Goal: Information Seeking & Learning: Learn about a topic

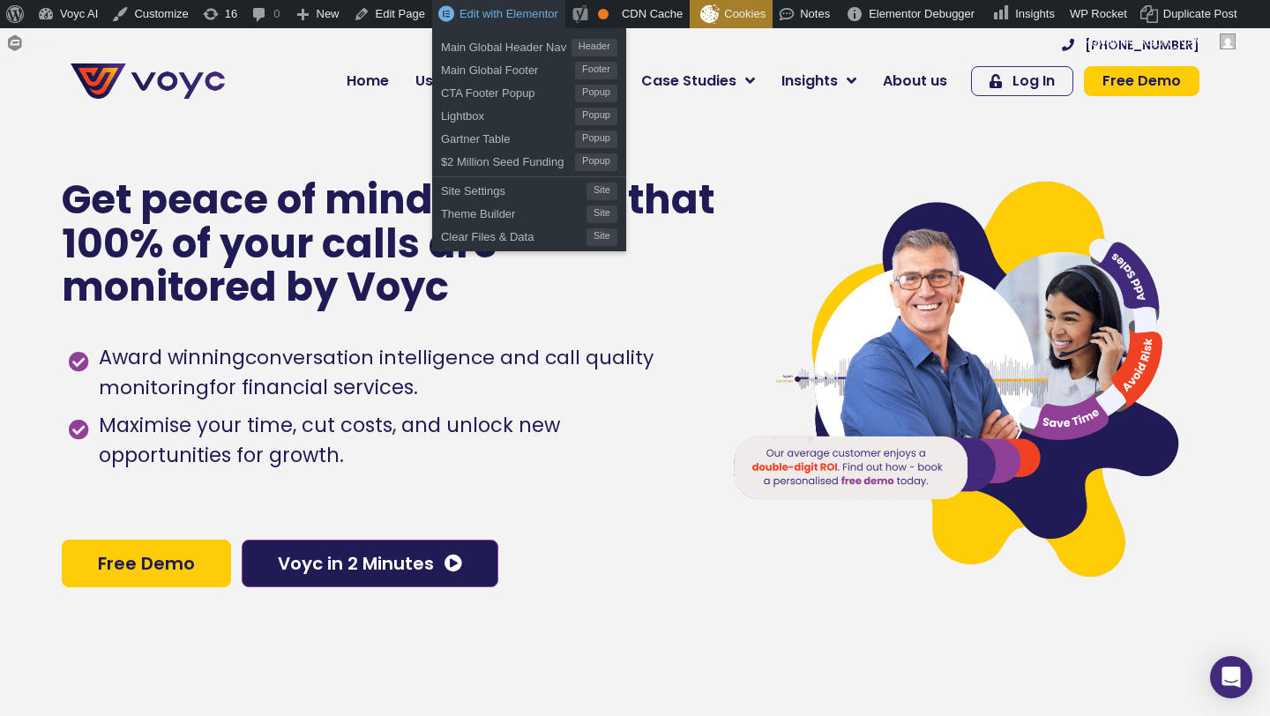
click at [488, 10] on span "Edit with Elementor" at bounding box center [508, 13] width 99 height 13
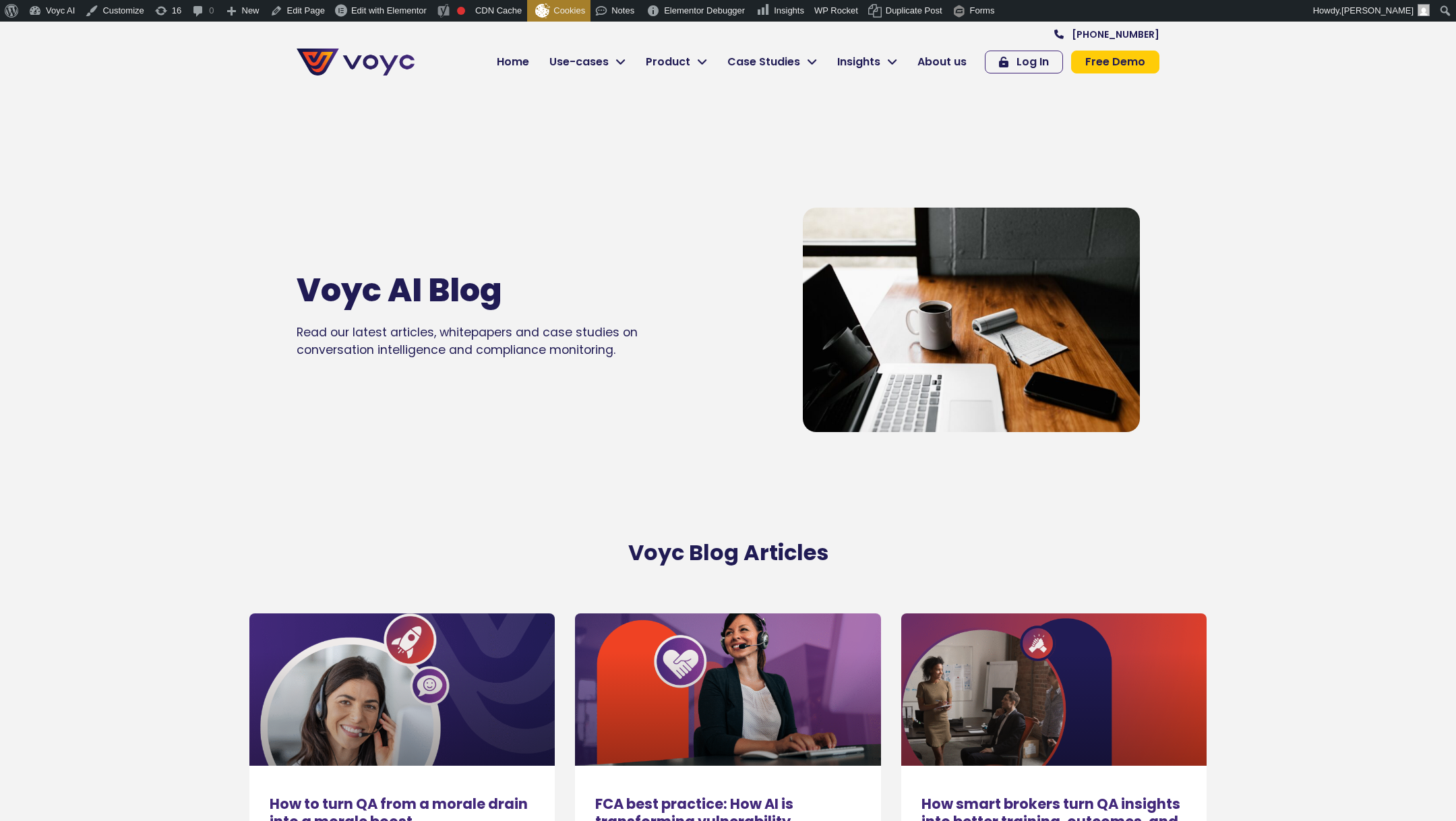
click at [339, 57] on img at bounding box center [355, 61] width 118 height 27
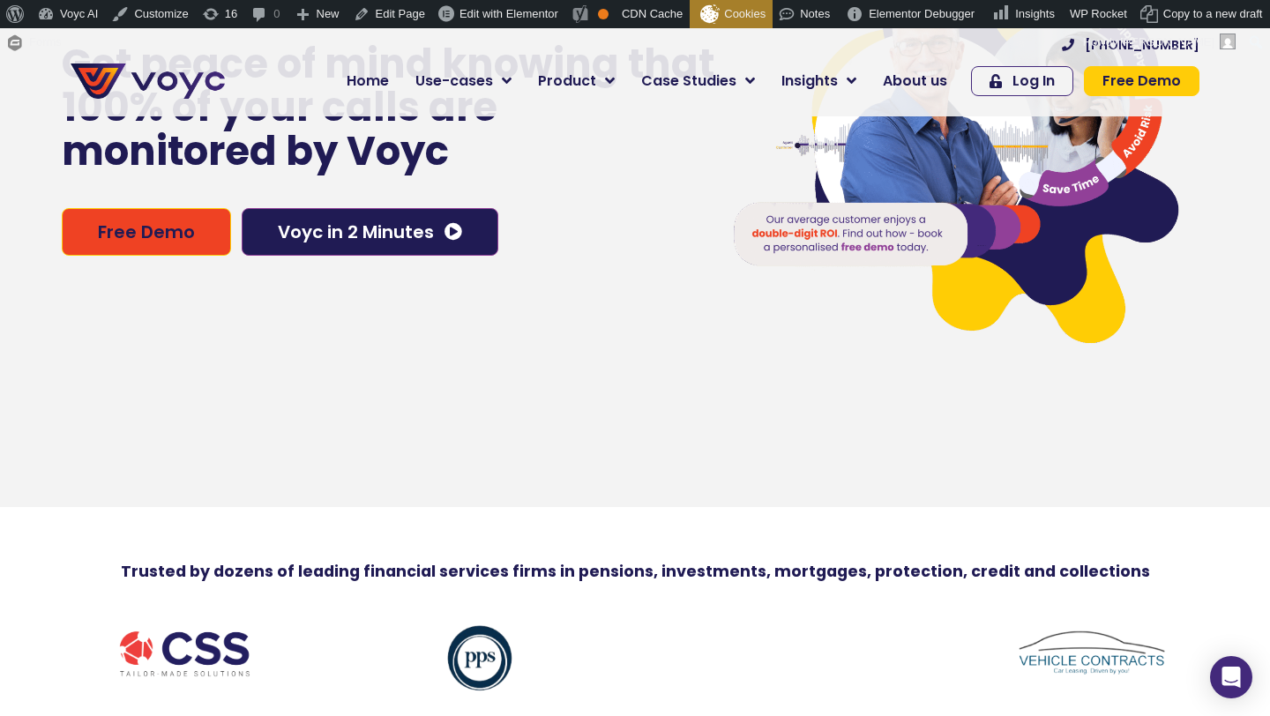
scroll to position [11, 0]
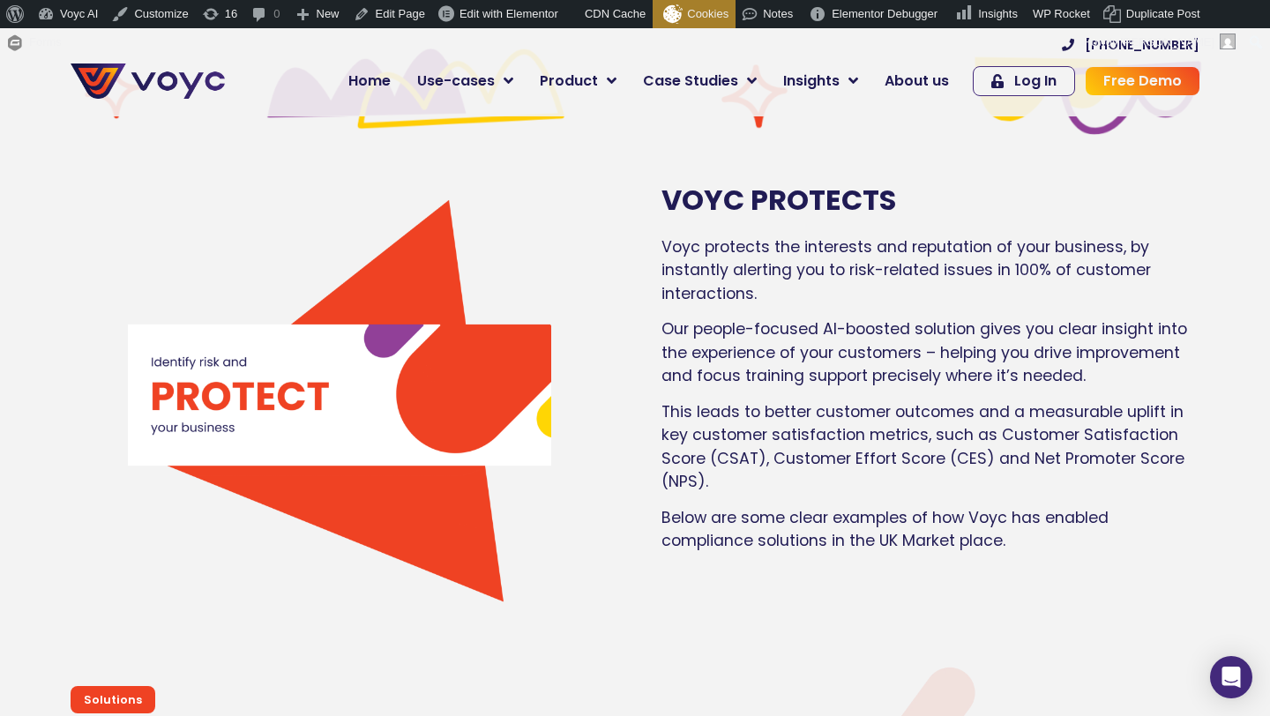
click at [664, 317] on p "Our people-focused AI-boosted solution gives you clear insight into the experie…" at bounding box center [930, 352] width 538 height 70
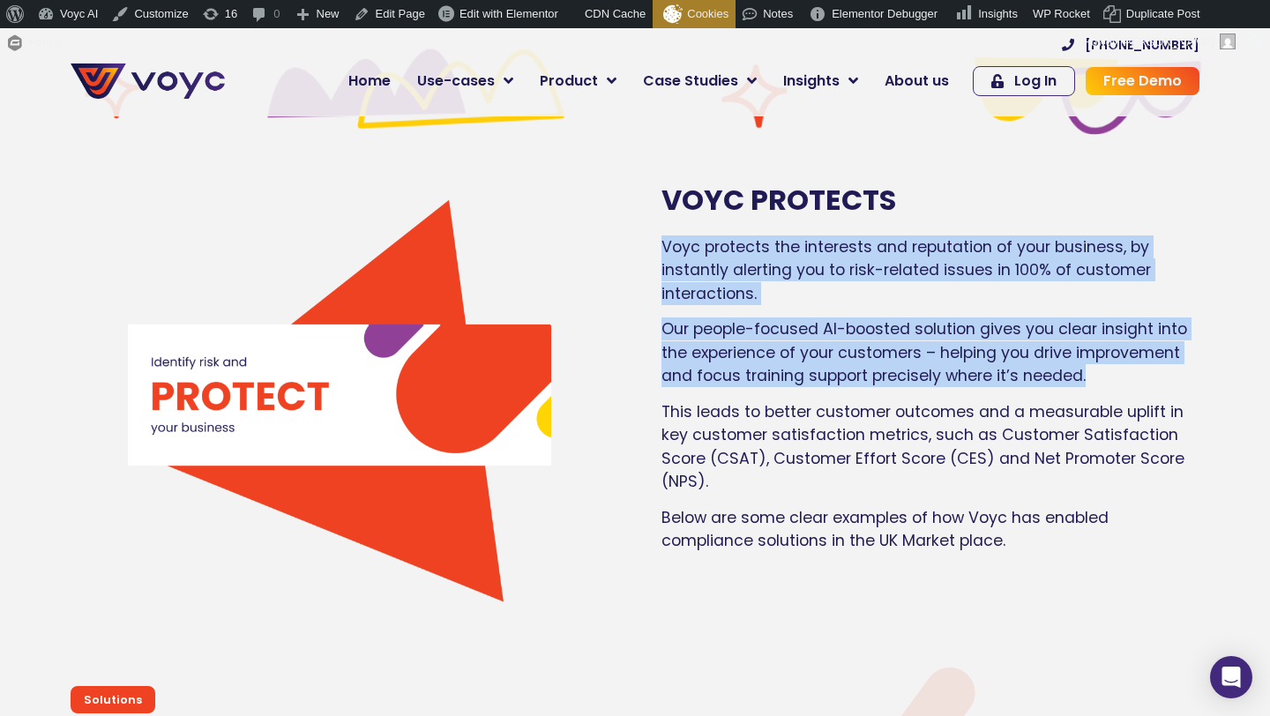
drag, startPoint x: 659, startPoint y: 198, endPoint x: 1181, endPoint y: 333, distance: 539.4
click at [1180, 333] on div "VOYC PROTECTS Voyc protects the interests and reputation of your business, by i…" at bounding box center [931, 395] width 556 height 441
copy div "Voyc protects the interests and reputation of your business, by instantly alert…"
click at [379, 77] on span "Home" at bounding box center [369, 81] width 42 height 21
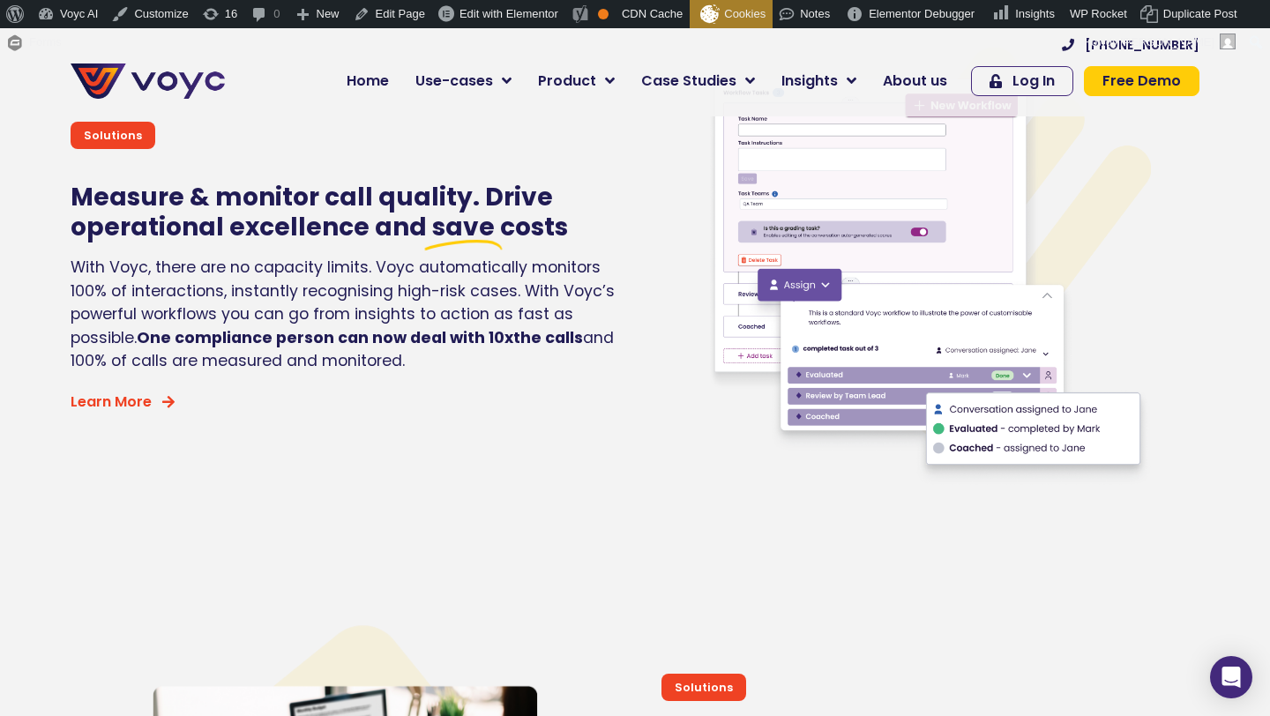
scroll to position [3486, 0]
drag, startPoint x: 71, startPoint y: 196, endPoint x: 593, endPoint y: 365, distance: 549.6
click at [593, 365] on div "Solutions Measure & monitor call quality. Drive operational excellence and save…" at bounding box center [348, 268] width 573 height 459
copy div "Measure & monitor call quality. Drive operational excellence and save costs Wit…"
click at [522, 208] on span "Measure & monitor call quality. Drive operational excellence and" at bounding box center [312, 213] width 482 height 64
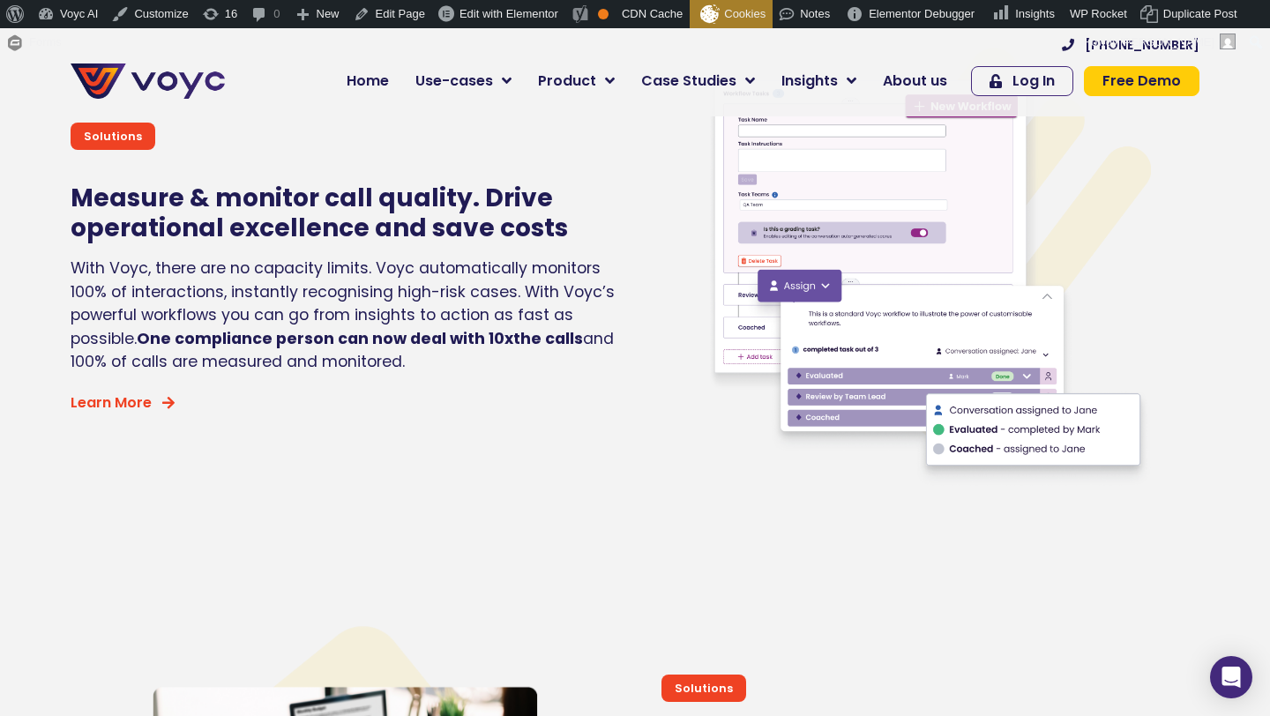
drag, startPoint x: 576, startPoint y: 223, endPoint x: 54, endPoint y: 170, distance: 524.7
click at [54, 170] on section "Solutions Measure & monitor call quality. Drive operational excellence and save…" at bounding box center [635, 251] width 1270 height 494
copy div "Measure & monitor call quality. Drive operational excellence and save costs"
drag, startPoint x: 61, startPoint y: 256, endPoint x: 436, endPoint y: 373, distance: 393.5
click at [436, 373] on section "Solutions Measure & monitor call quality. Drive operational excellence and save…" at bounding box center [635, 251] width 1270 height 494
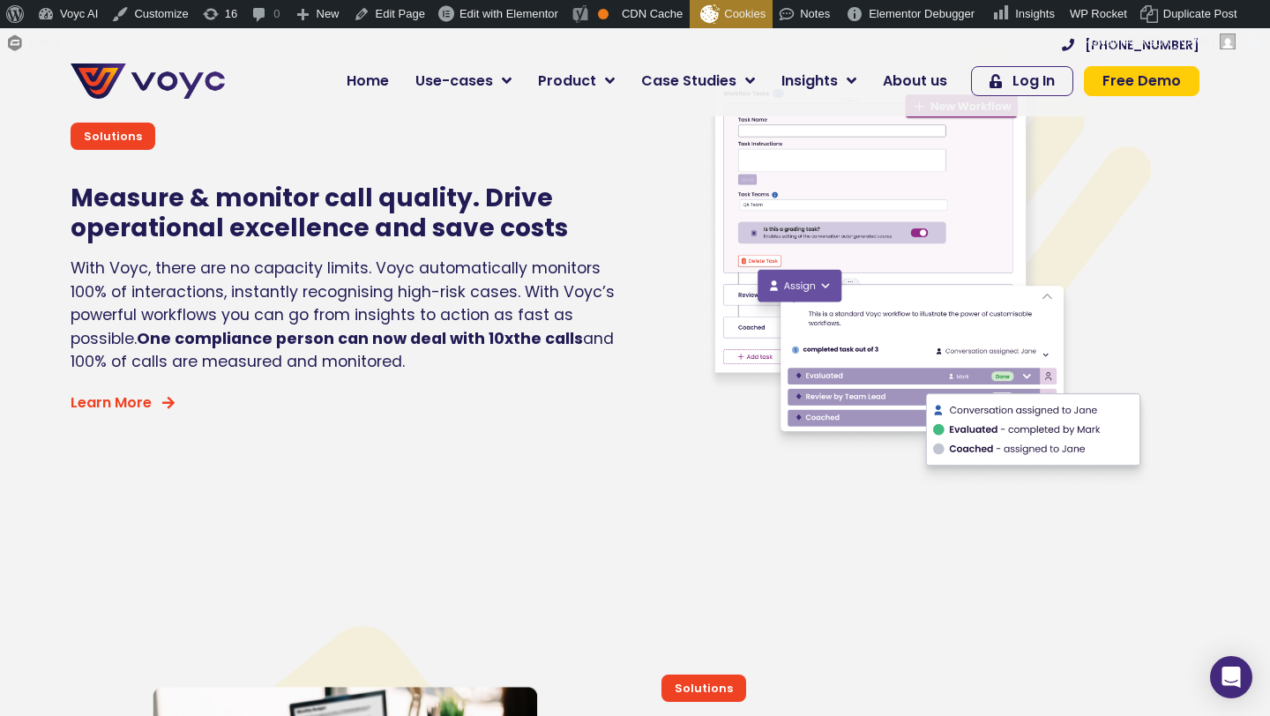
copy div "With Voyc, there are no capacity limits. Voyc automatically monitors 100% of in…"
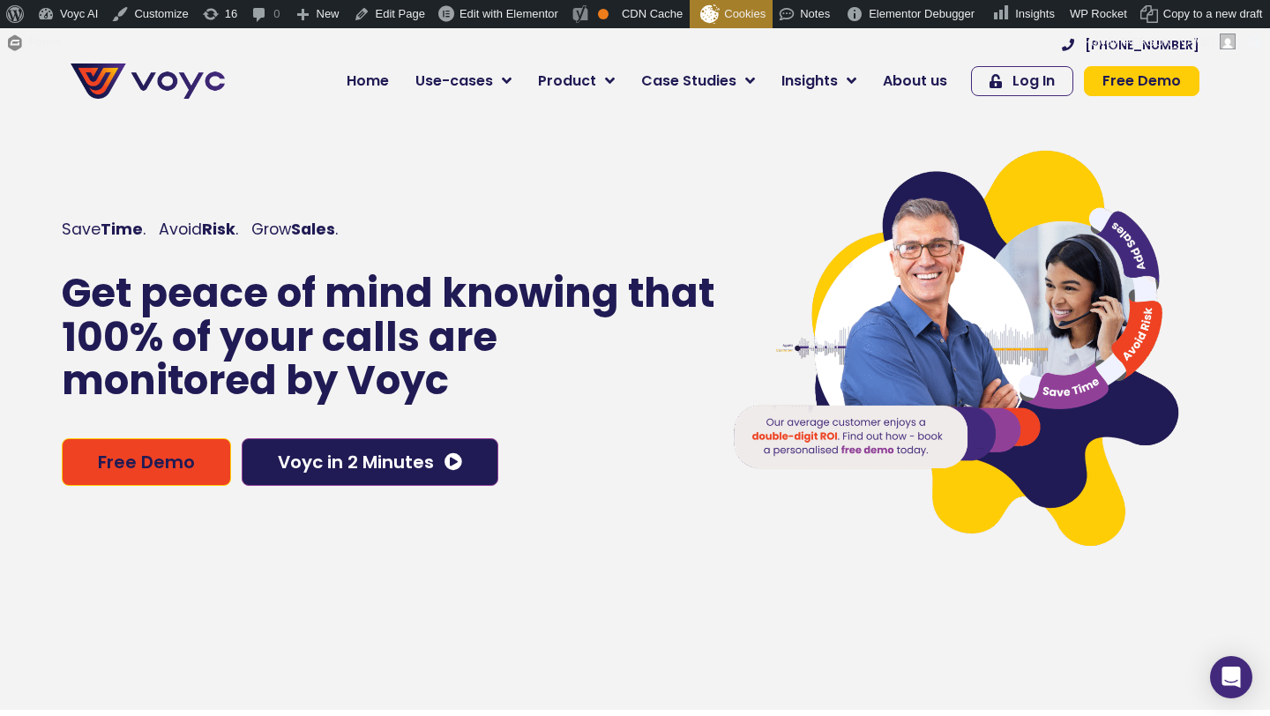
scroll to position [34, 0]
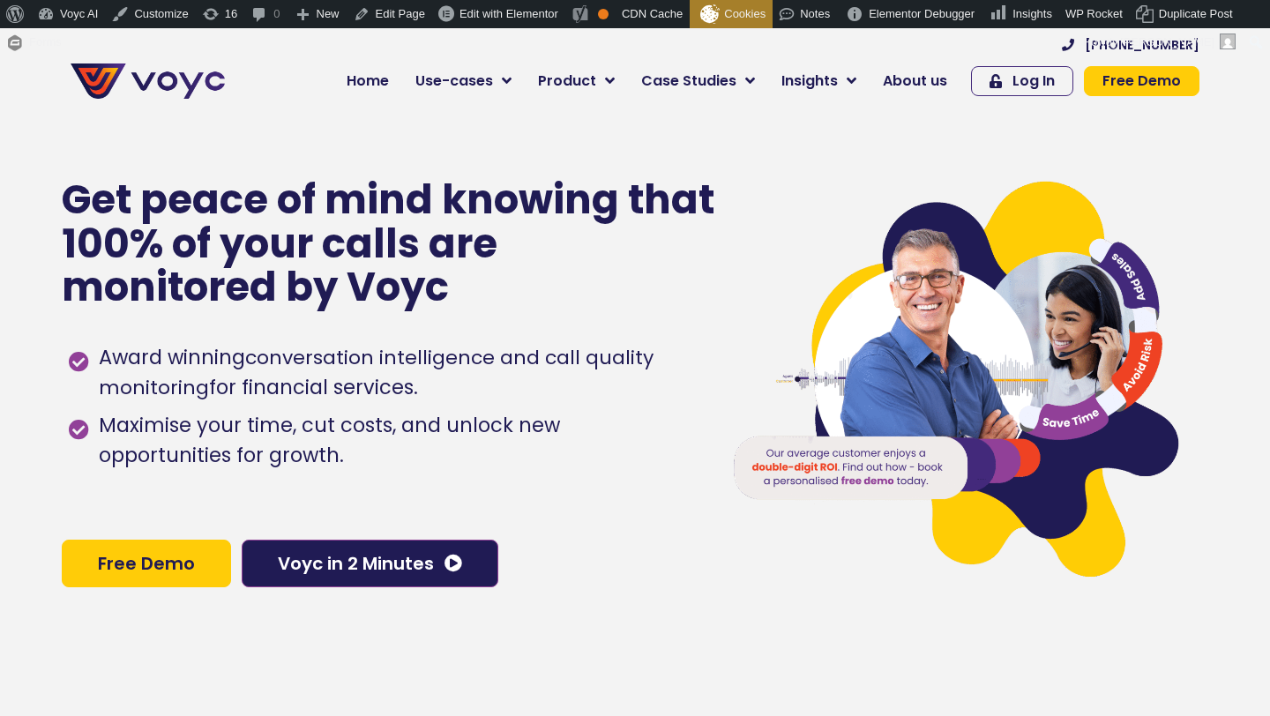
click at [1124, 70] on link "Free Demo" at bounding box center [1142, 81] width 116 height 30
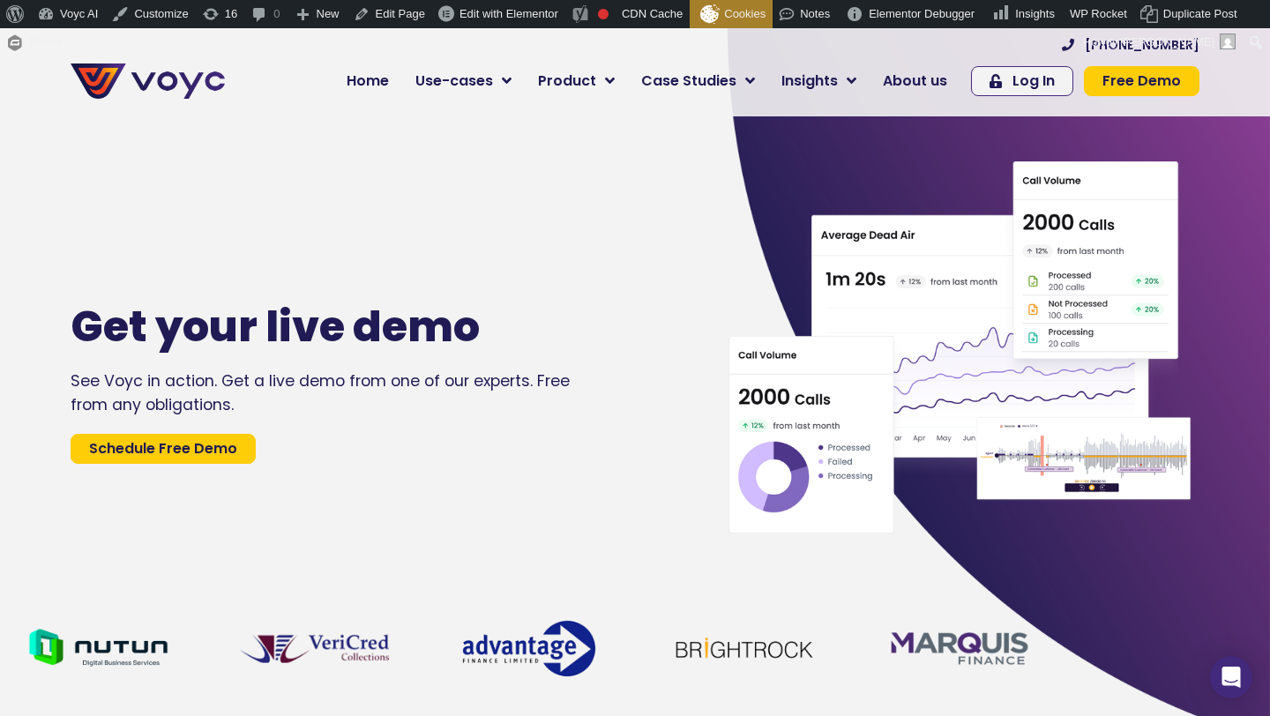
click at [174, 81] on img at bounding box center [148, 80] width 154 height 35
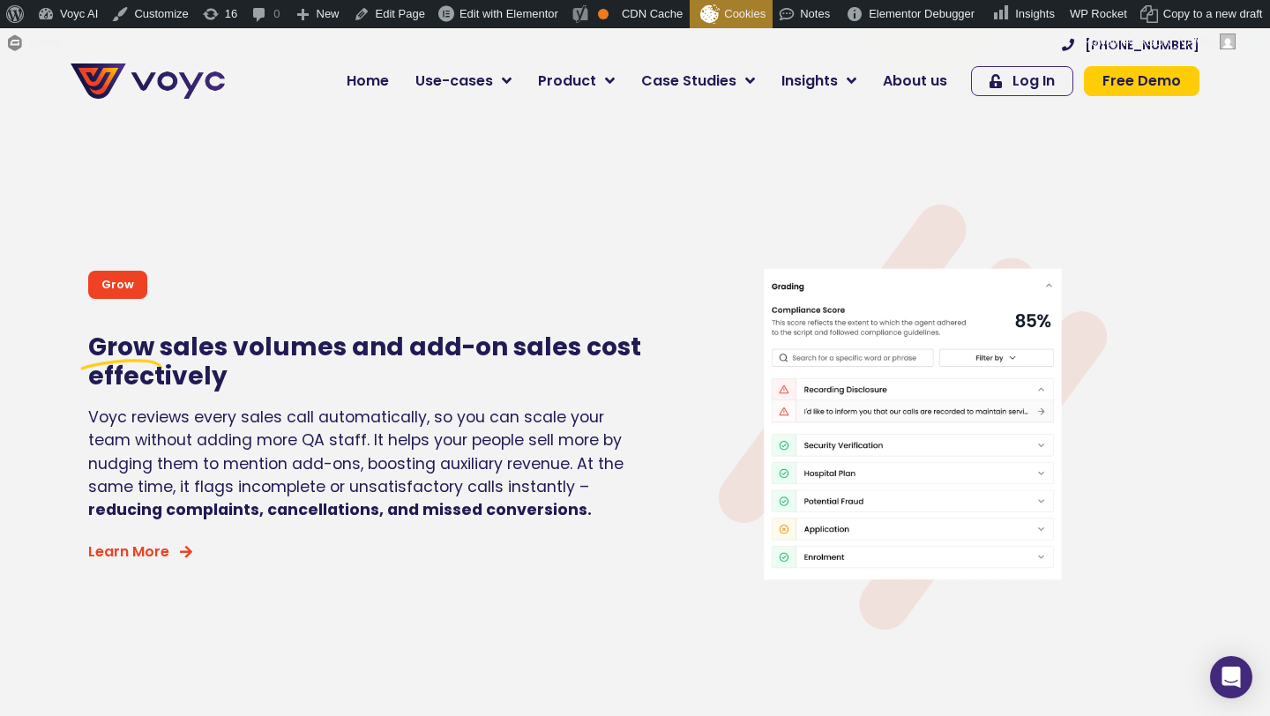
scroll to position [2578, 0]
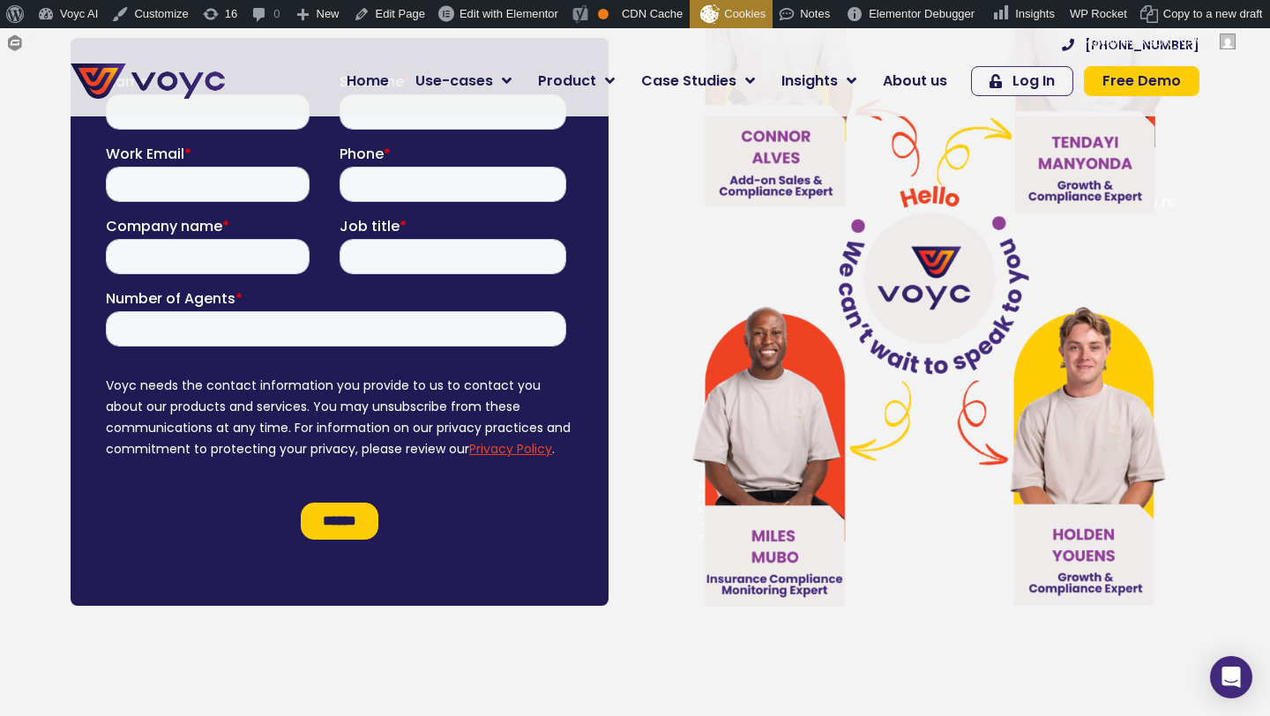
scroll to position [8398, 0]
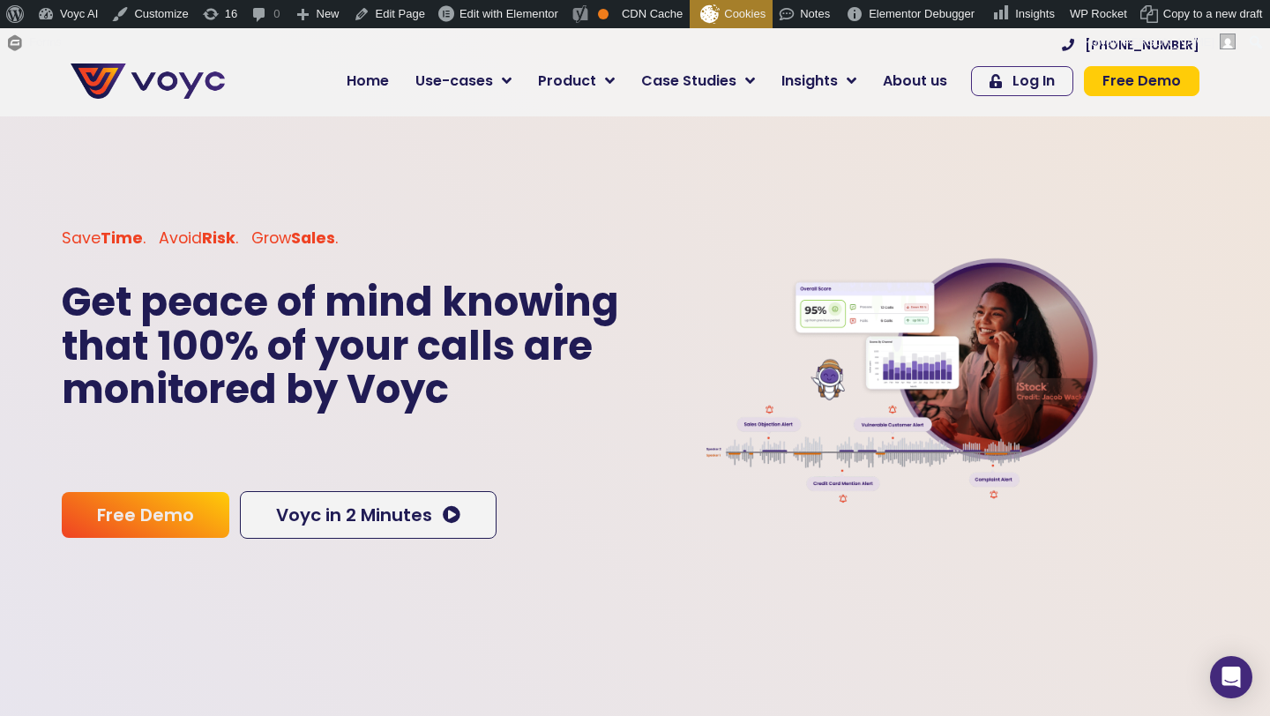
click at [1028, 391] on img at bounding box center [913, 383] width 546 height 336
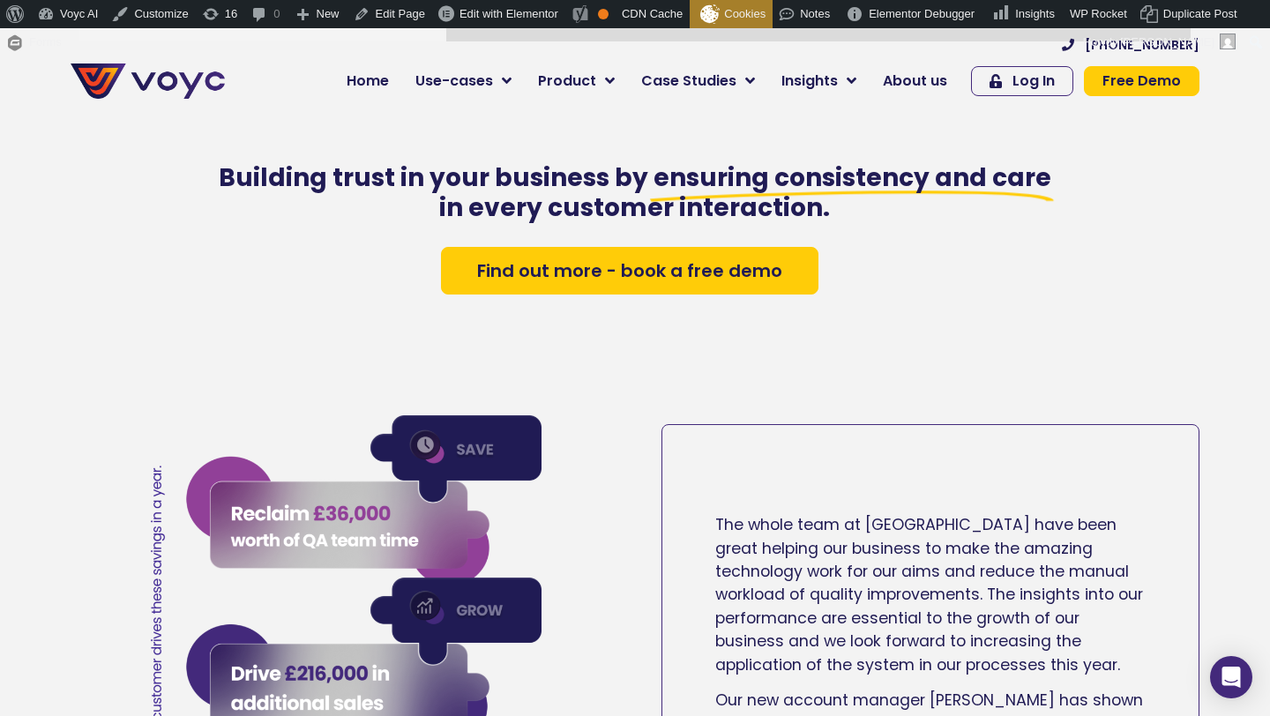
scroll to position [2906, 0]
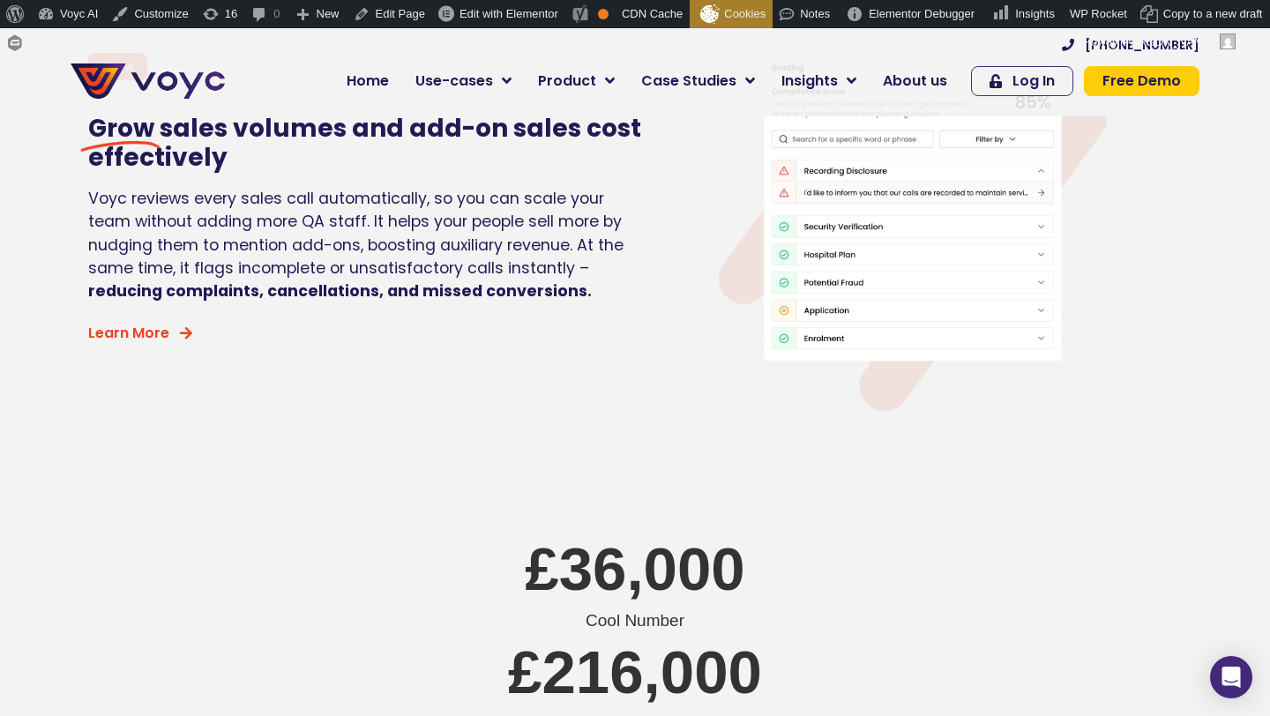
scroll to position [1759, 0]
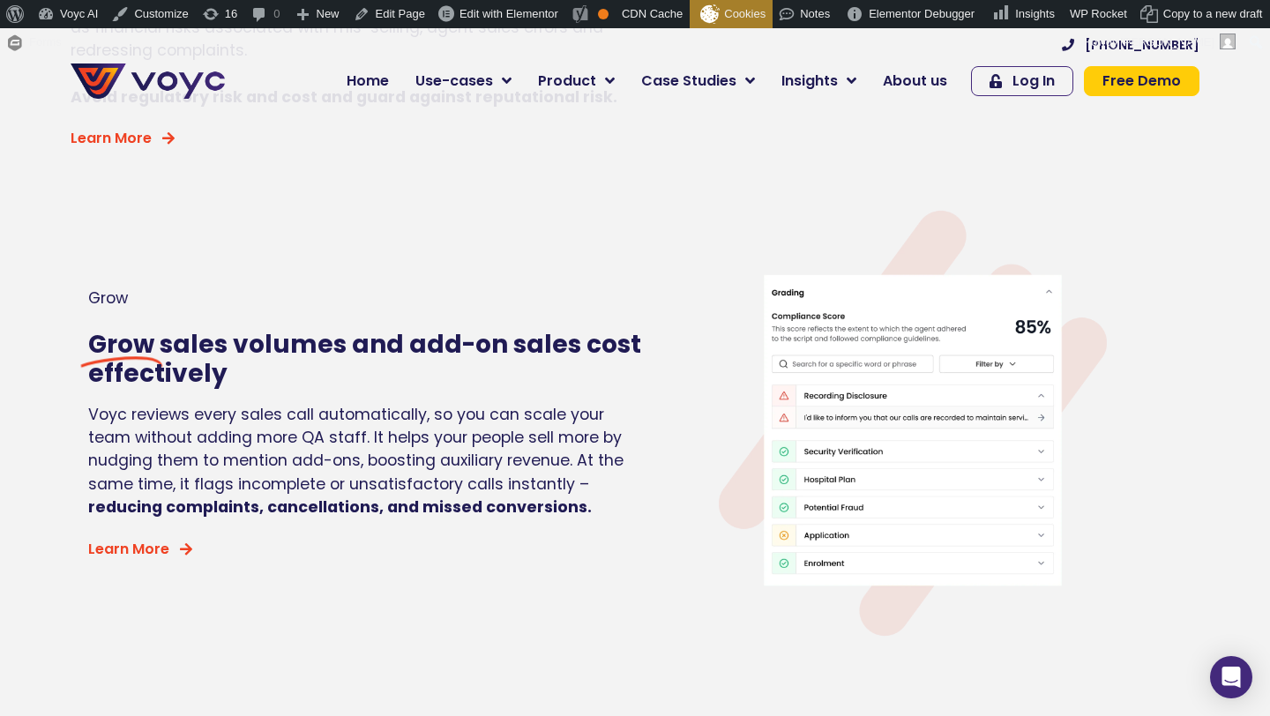
scroll to position [1705, 0]
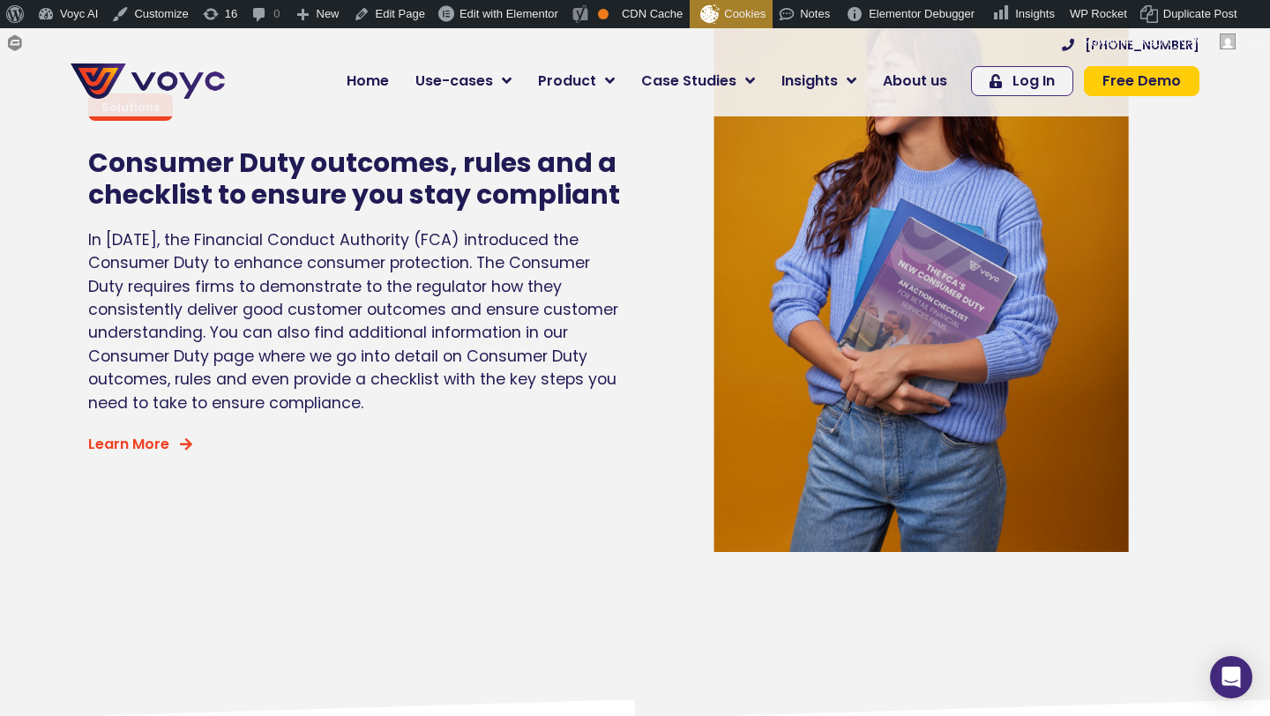
scroll to position [7194, 0]
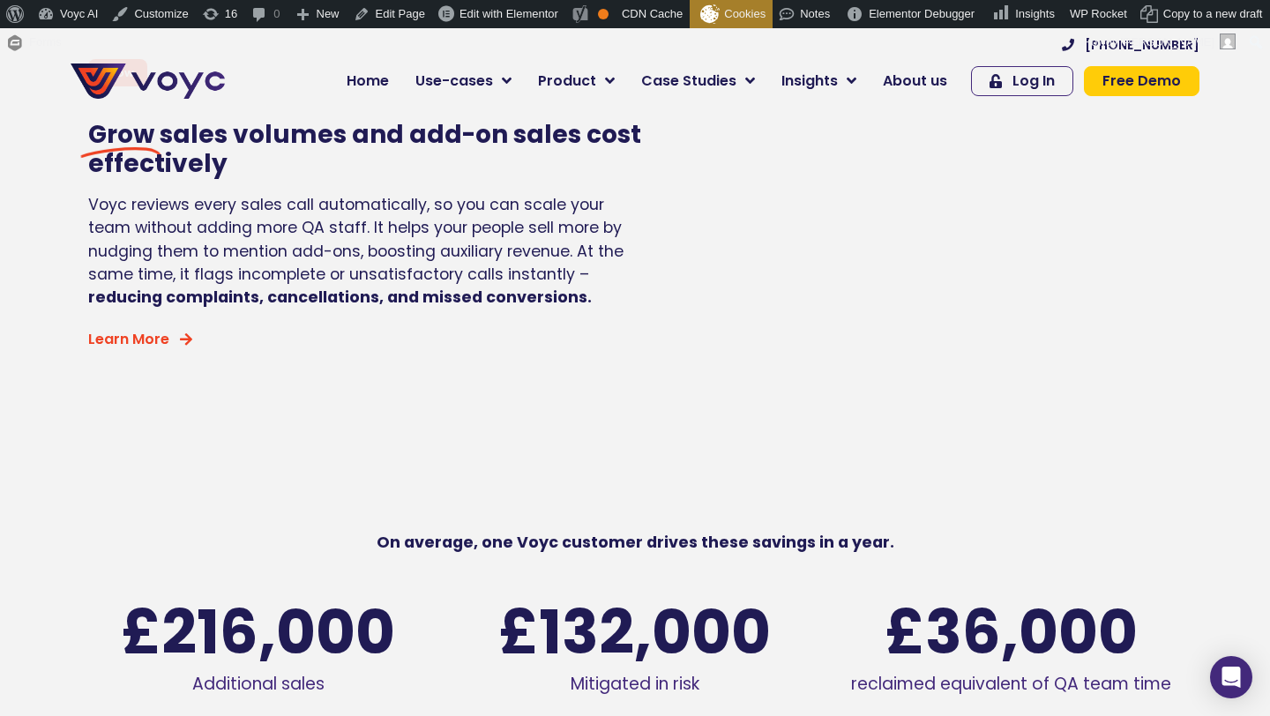
scroll to position [2220, 0]
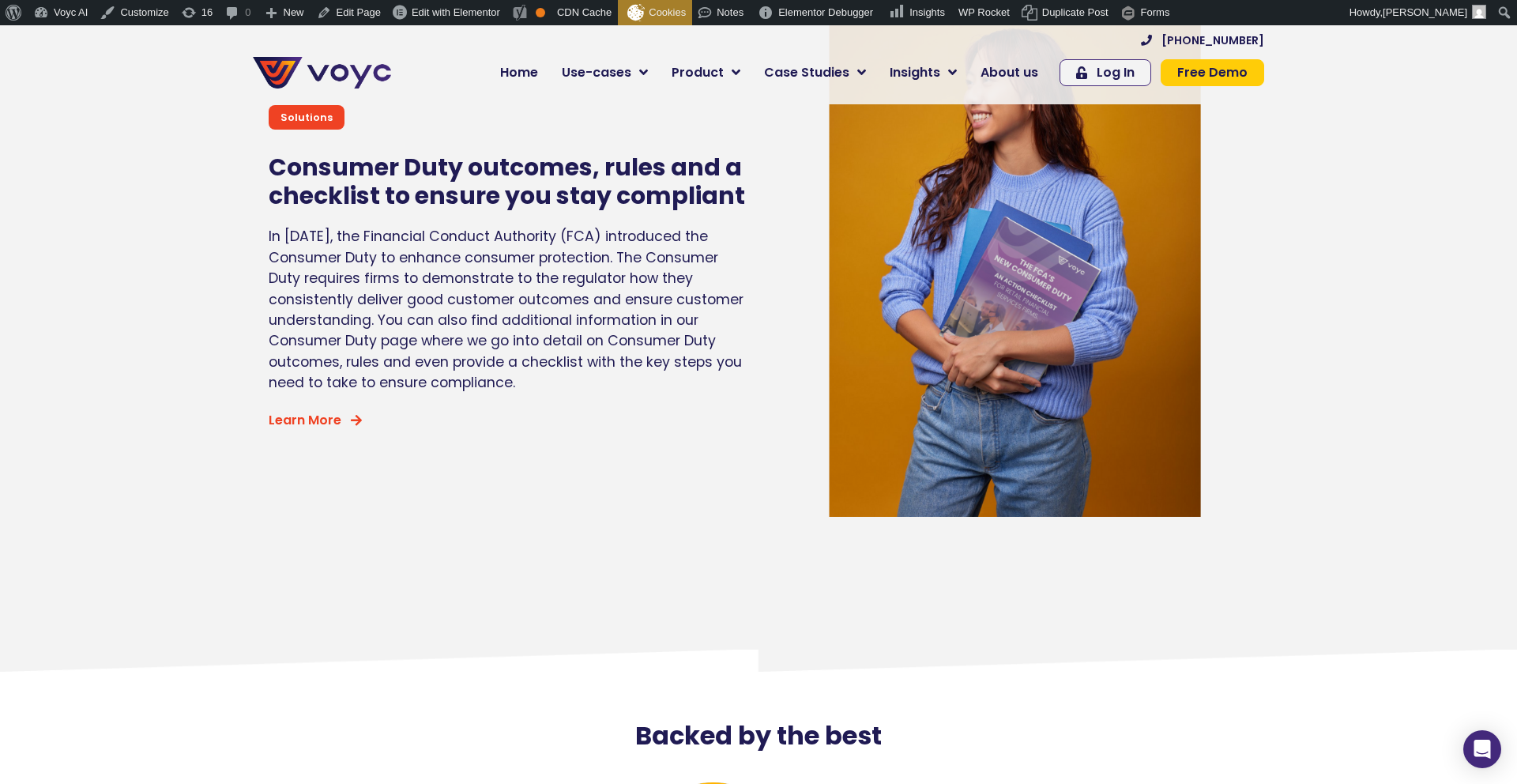
scroll to position [6625, 0]
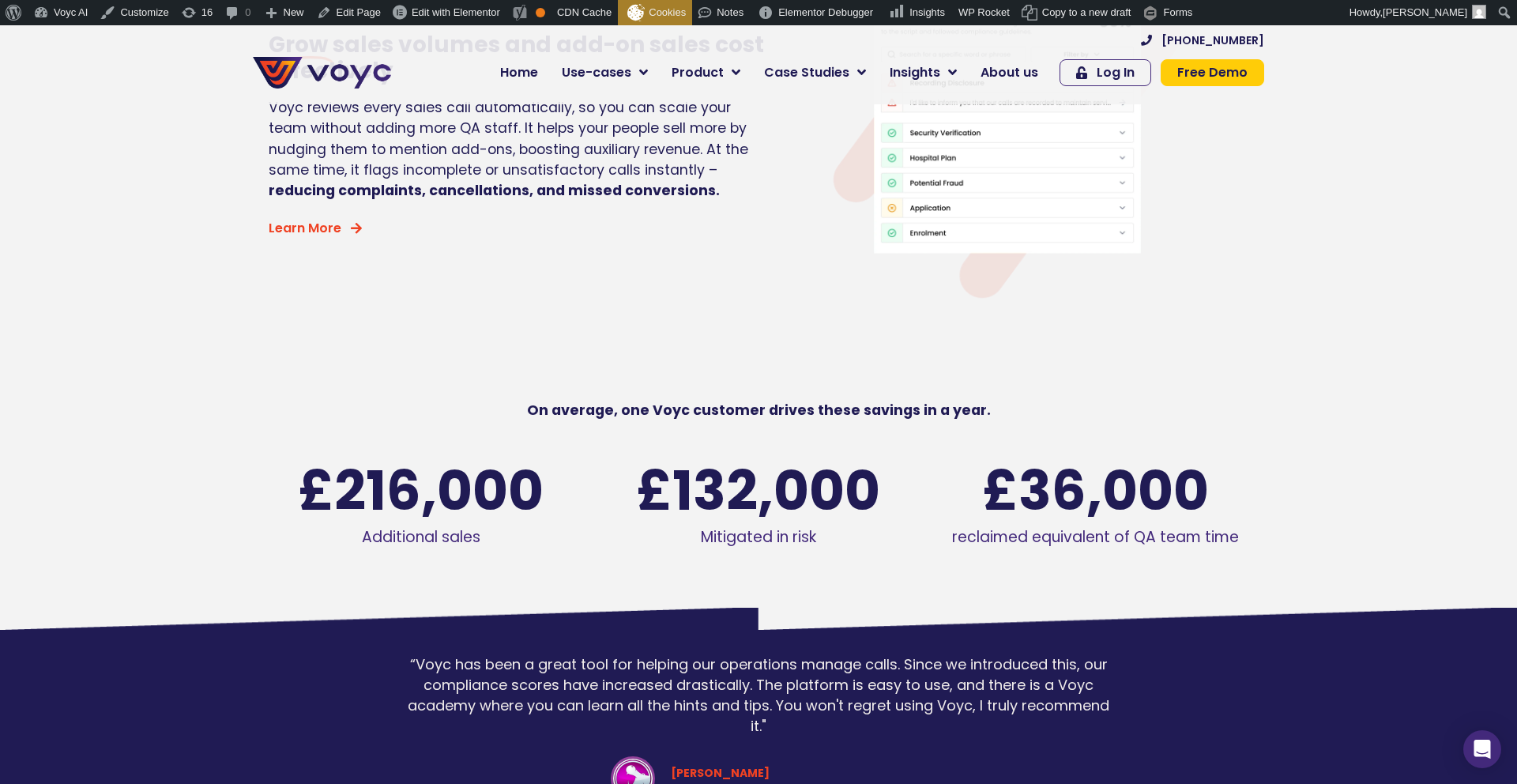
scroll to position [1966, 0]
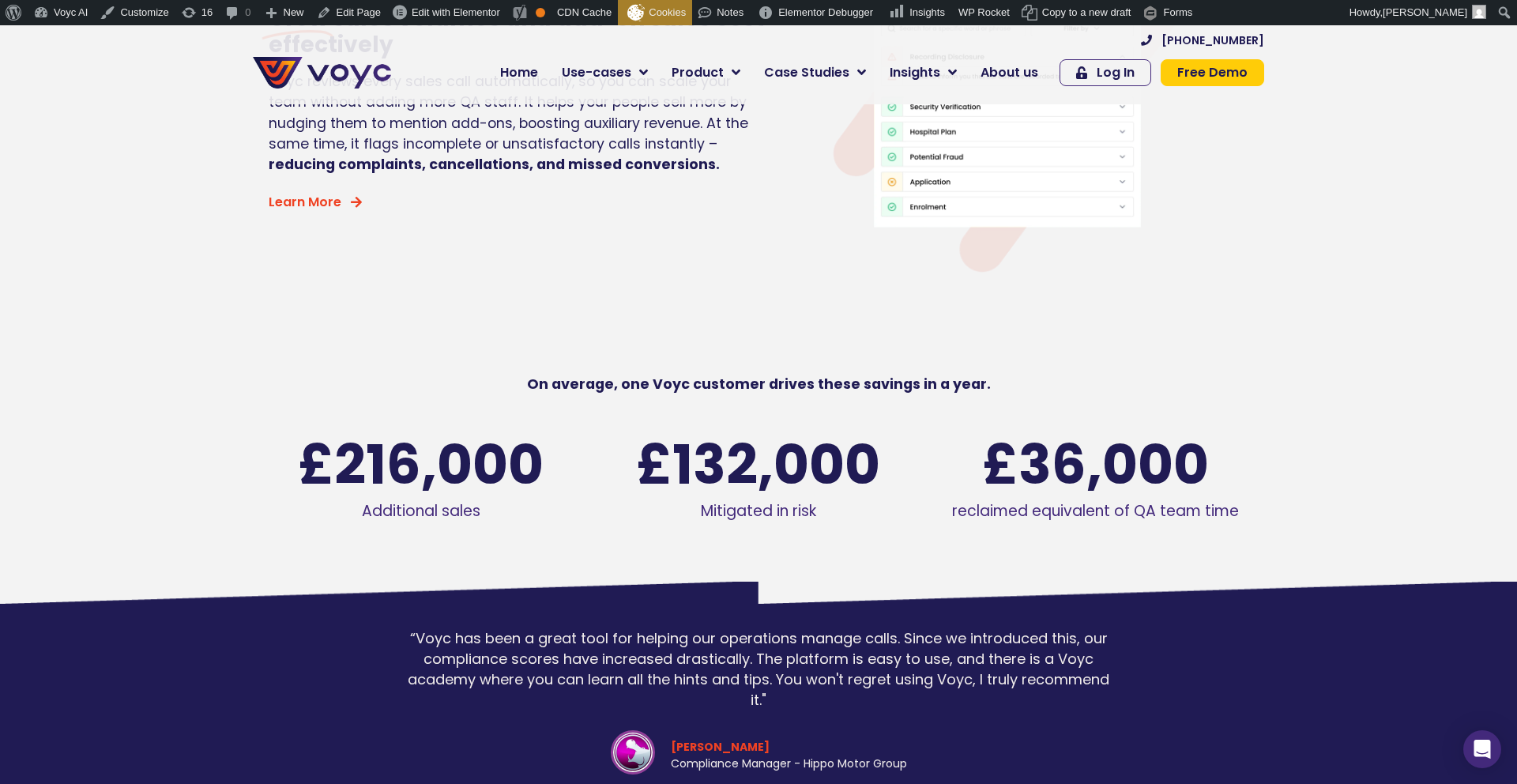
click at [504, 455] on span "216,000" at bounding box center [439, 465] width 210 height 55
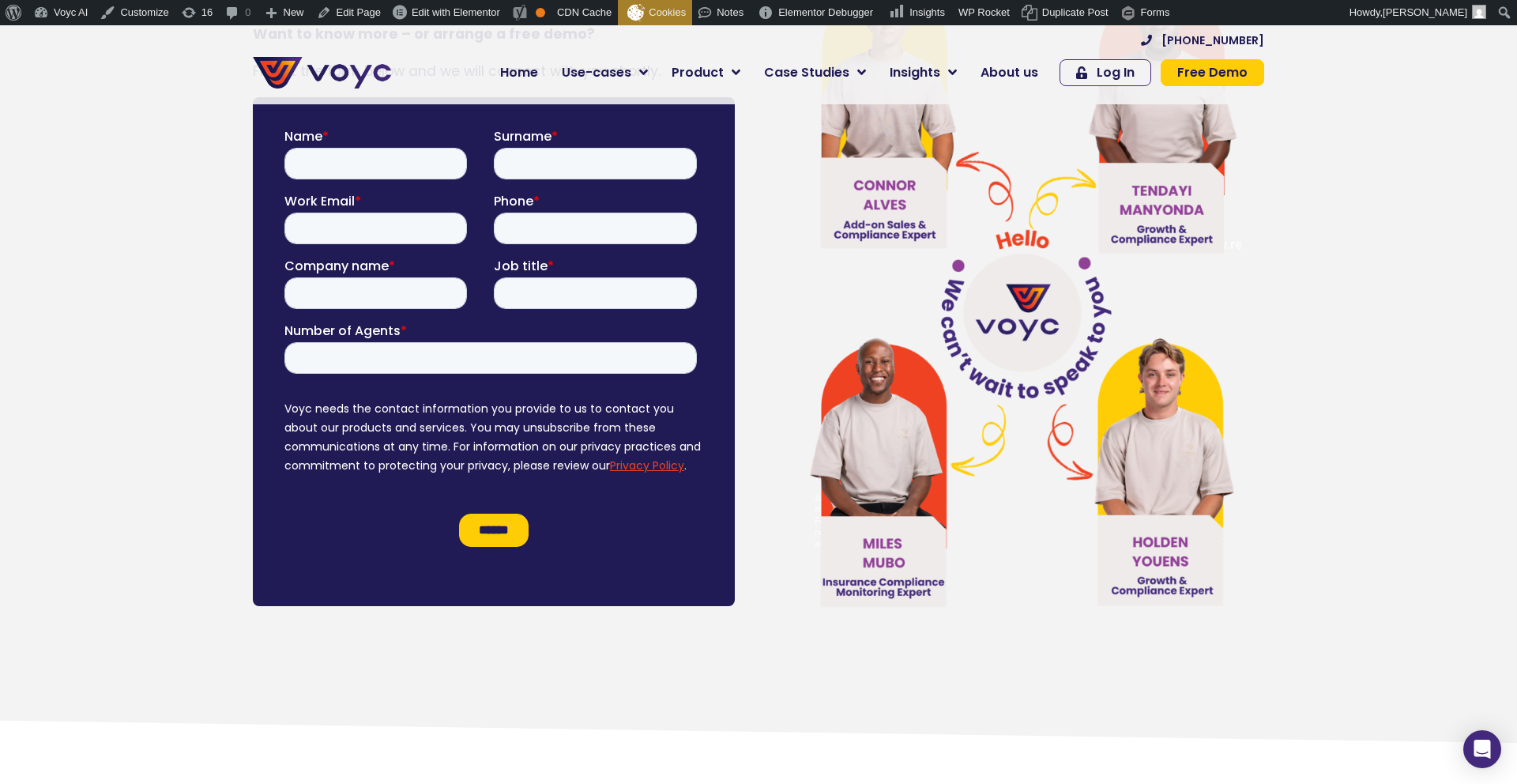
scroll to position [9061, 0]
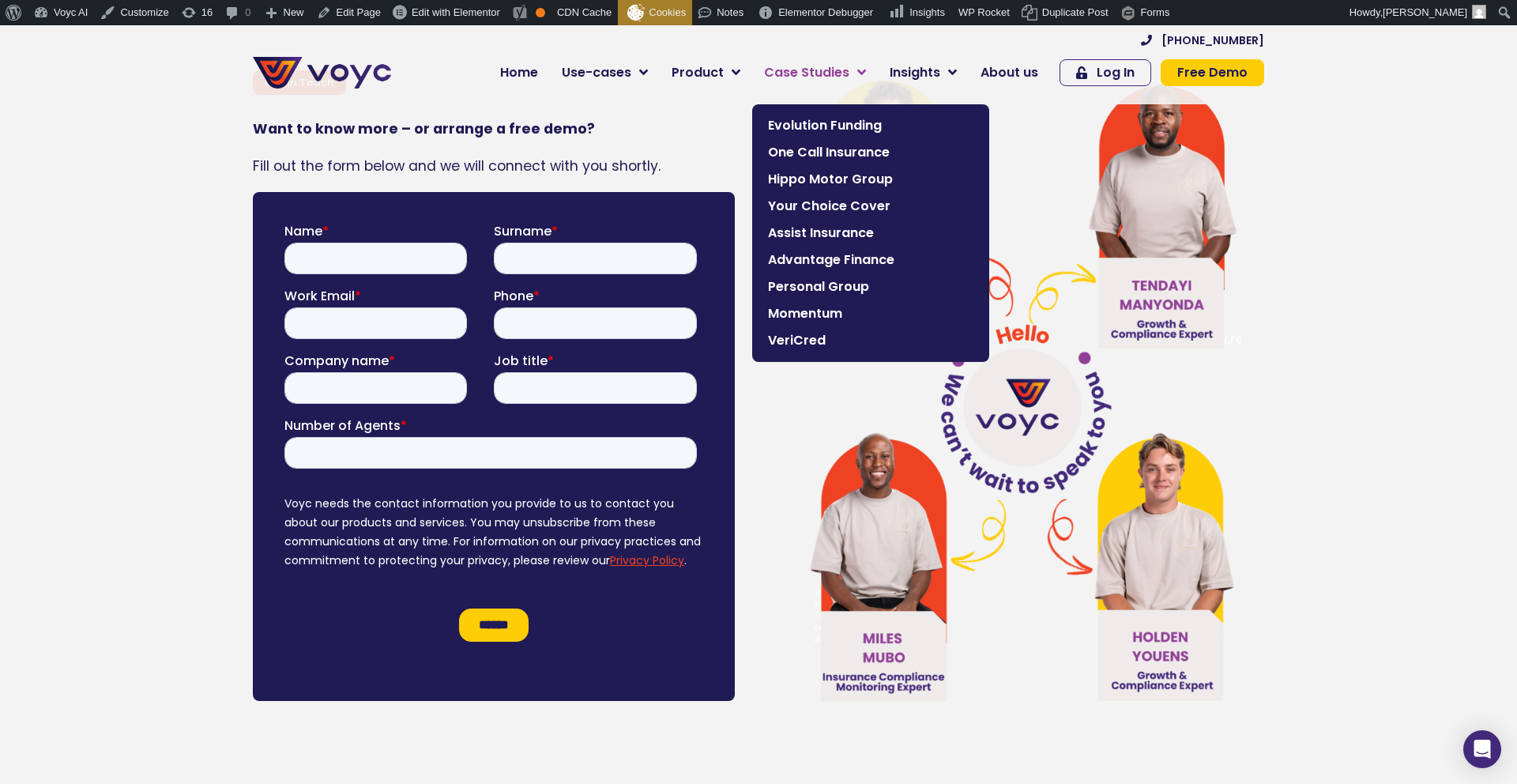
click at [808, 75] on span "Case Studies" at bounding box center [806, 73] width 85 height 19
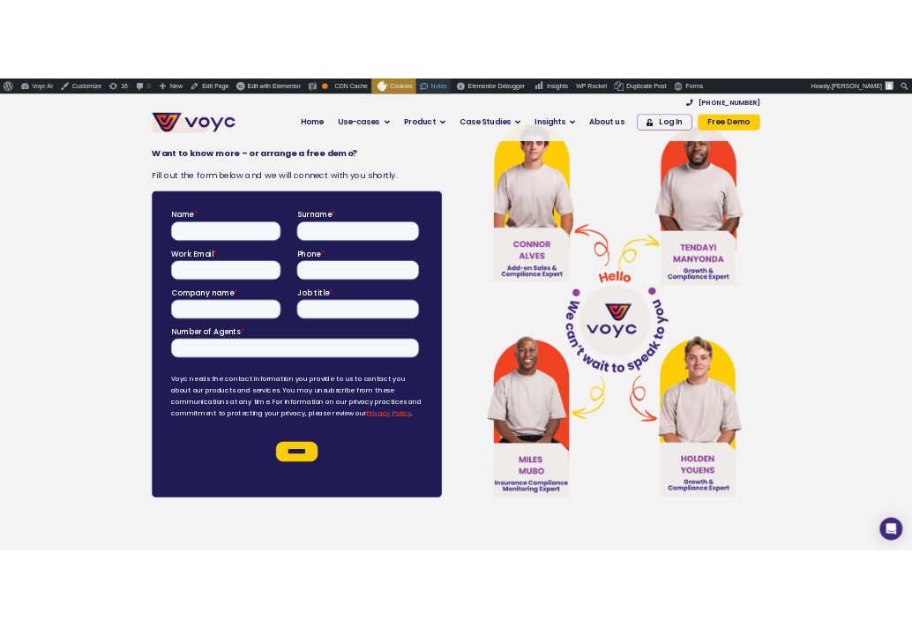
scroll to position [9719, 0]
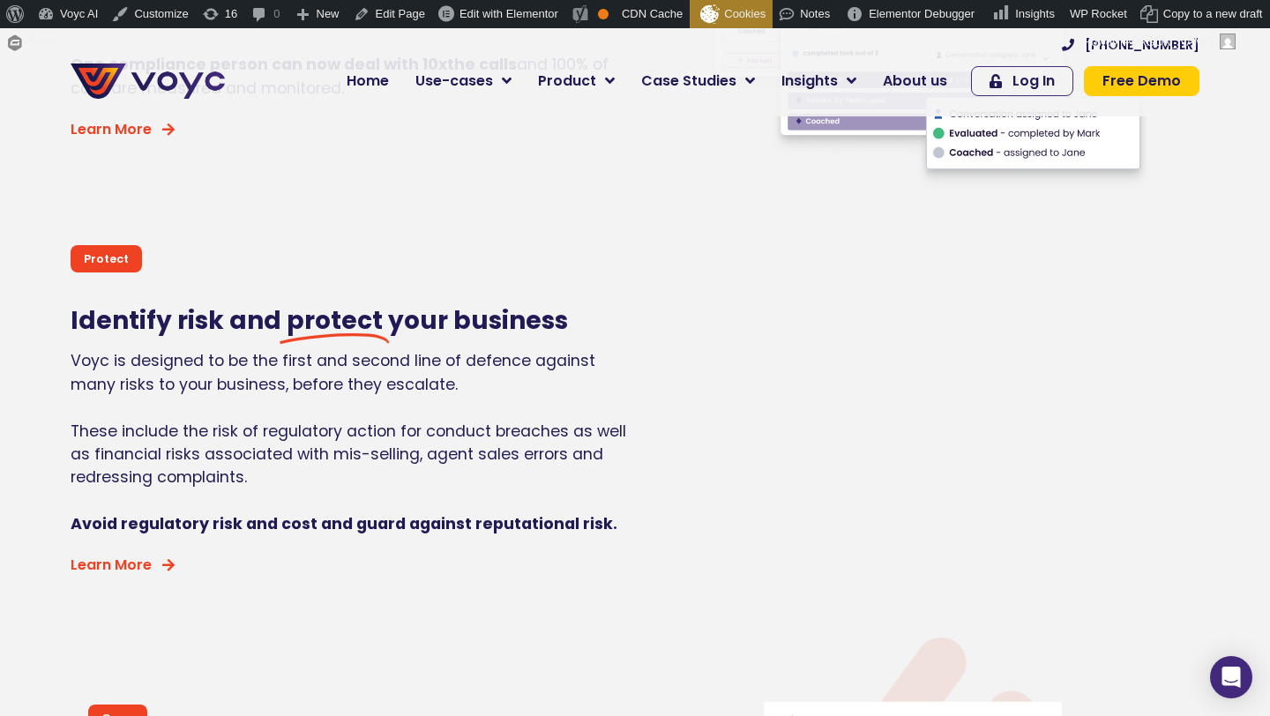
scroll to position [1592, 0]
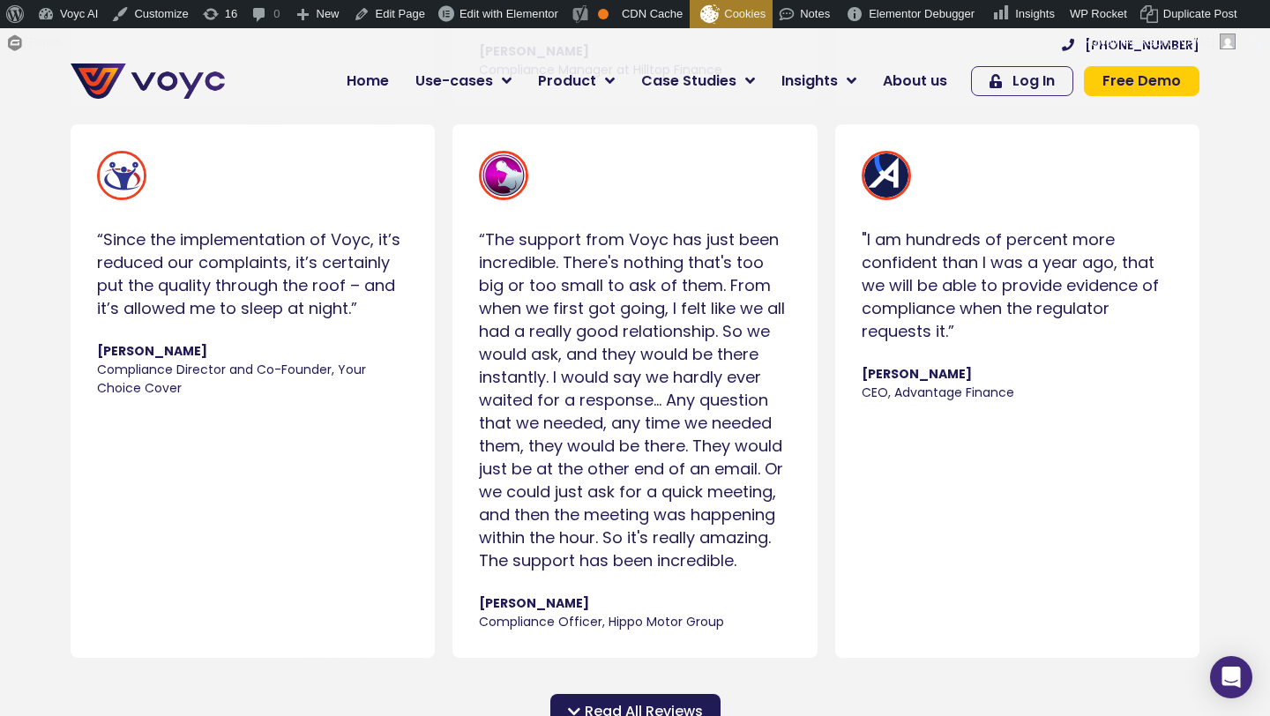
scroll to position [1609, 0]
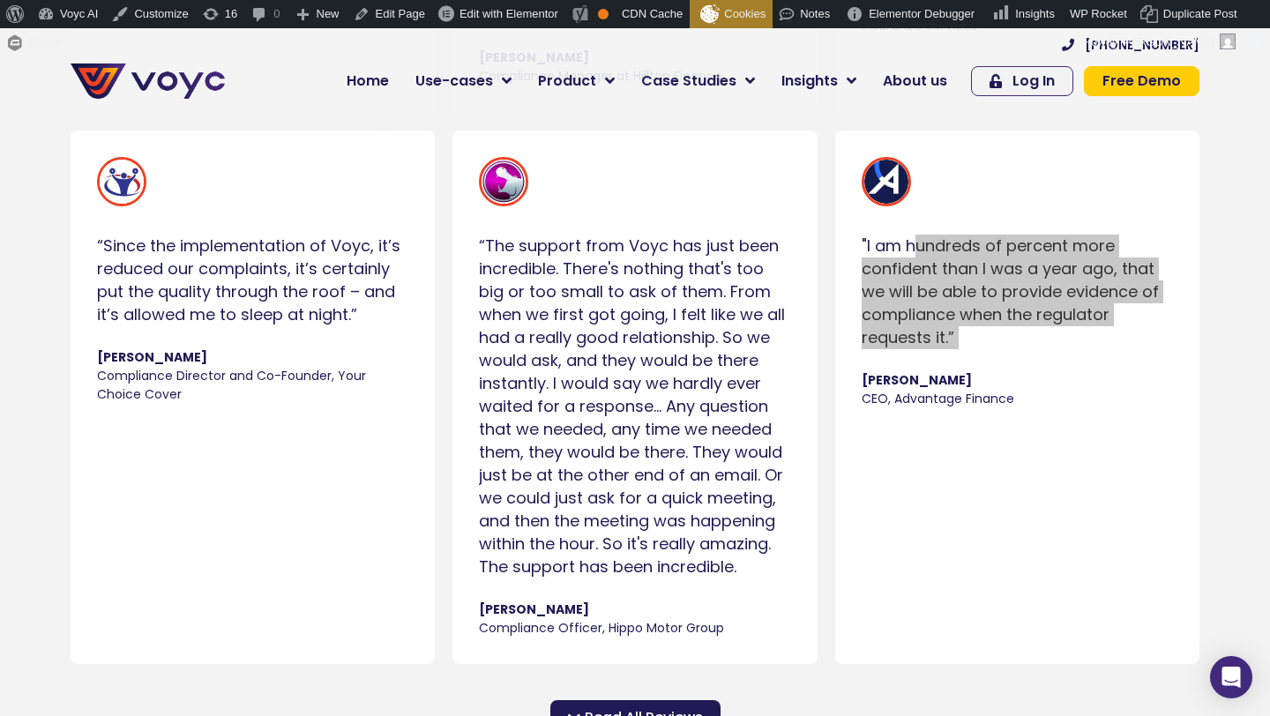
drag, startPoint x: 856, startPoint y: 237, endPoint x: 1001, endPoint y: 354, distance: 186.2
click at [1001, 354] on div ""I am hundreds of percent more confident than I was a year ago, that we will be…" at bounding box center [1017, 282] width 329 height 269
copy div ""I am hundreds of percent more confident than I was a year ago, that we will be…"
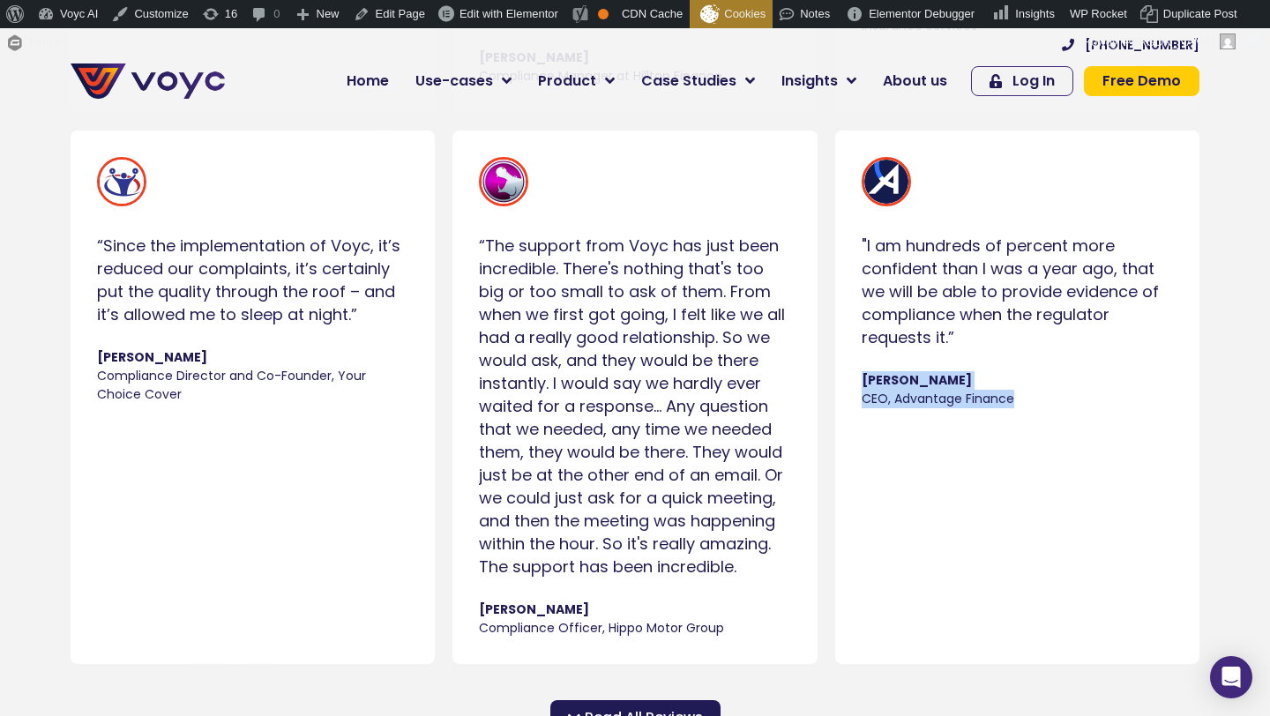
drag, startPoint x: 845, startPoint y: 379, endPoint x: 1033, endPoint y: 394, distance: 188.4
click at [1033, 394] on div ""I am hundreds of percent more confident than I was a year ago, that we will be…" at bounding box center [1017, 397] width 364 height 533
copy cite "[PERSON_NAME] CEO, Advantage Finance"
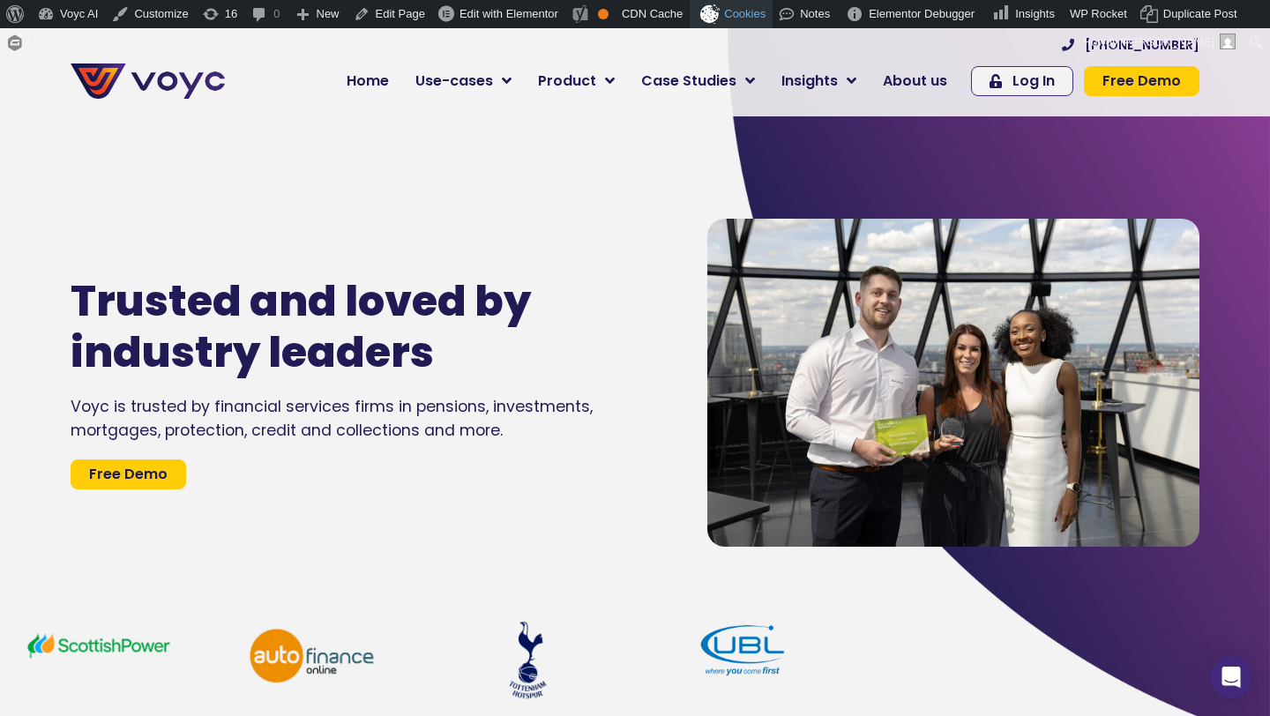
scroll to position [2, 0]
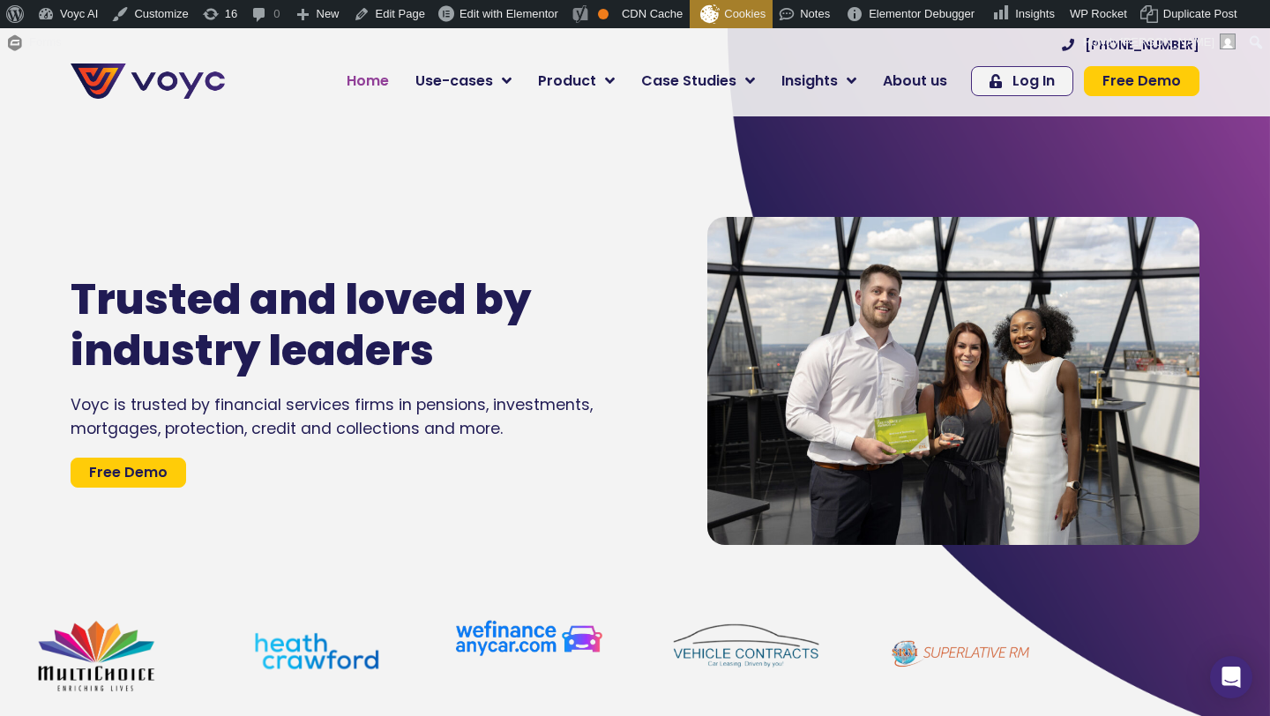
click at [375, 83] on span "Home" at bounding box center [368, 81] width 42 height 21
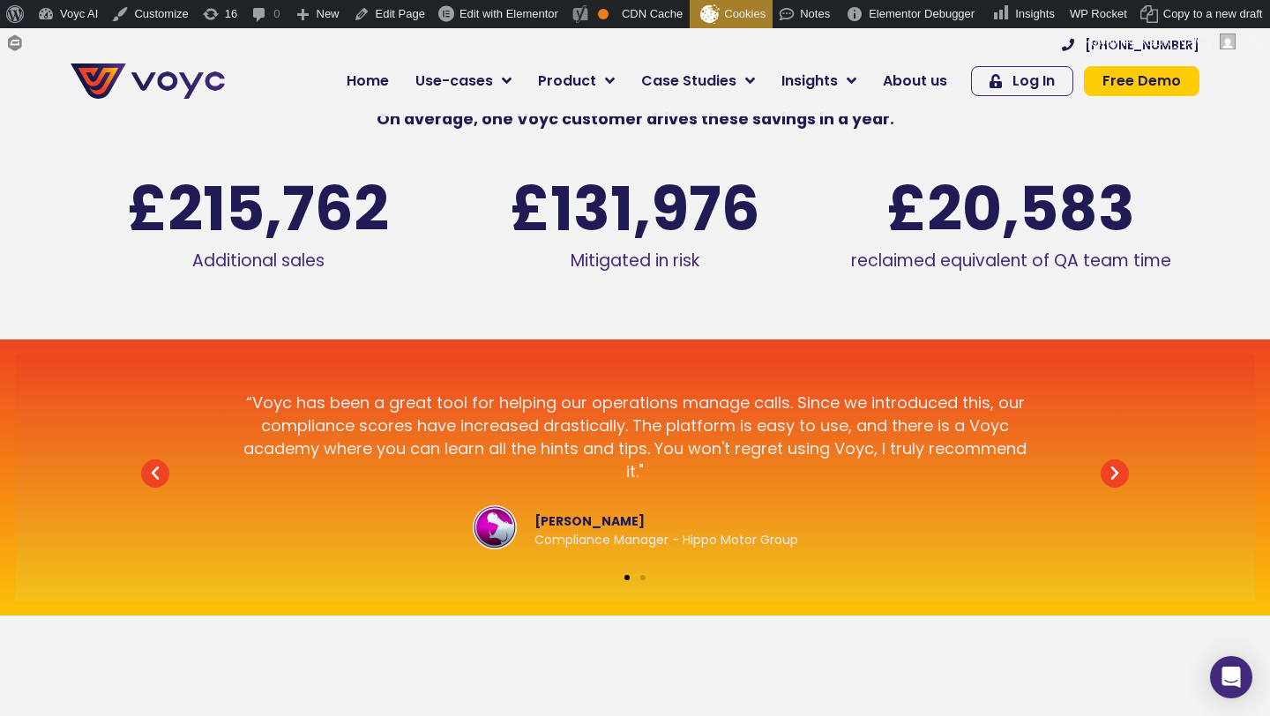
scroll to position [2286, 0]
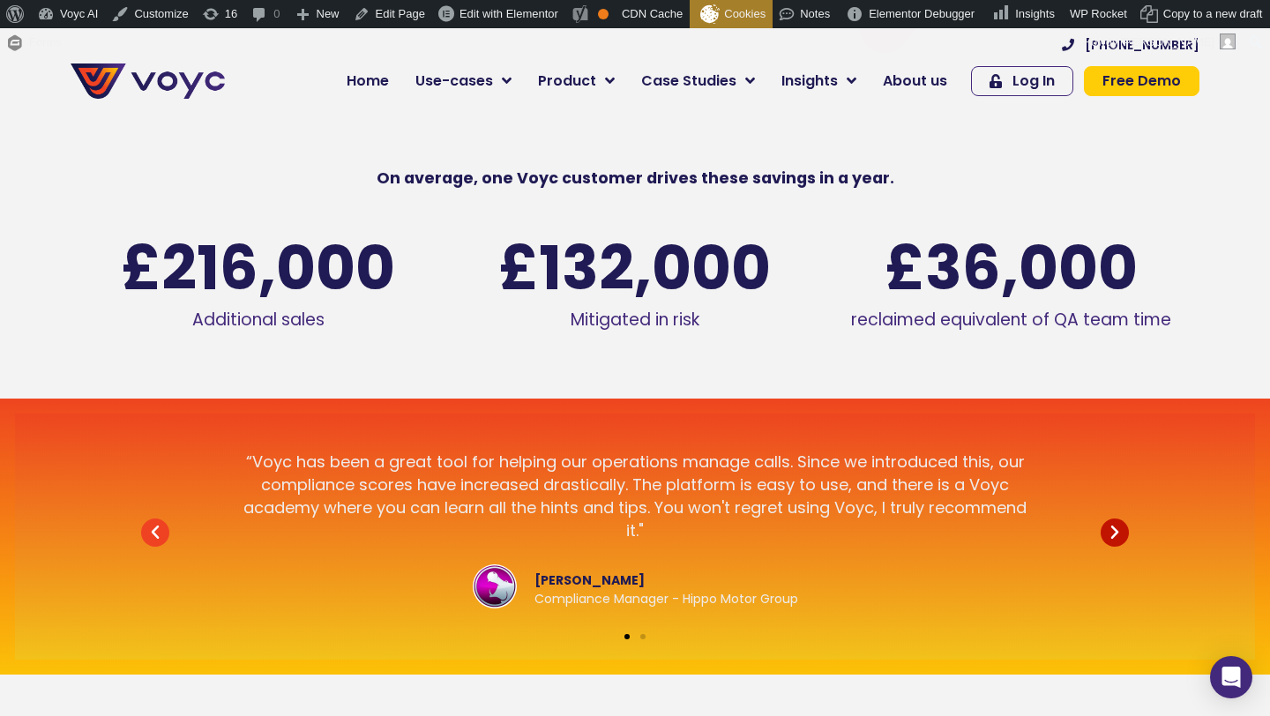
click at [1117, 532] on icon "Next slide" at bounding box center [1115, 533] width 28 height 28
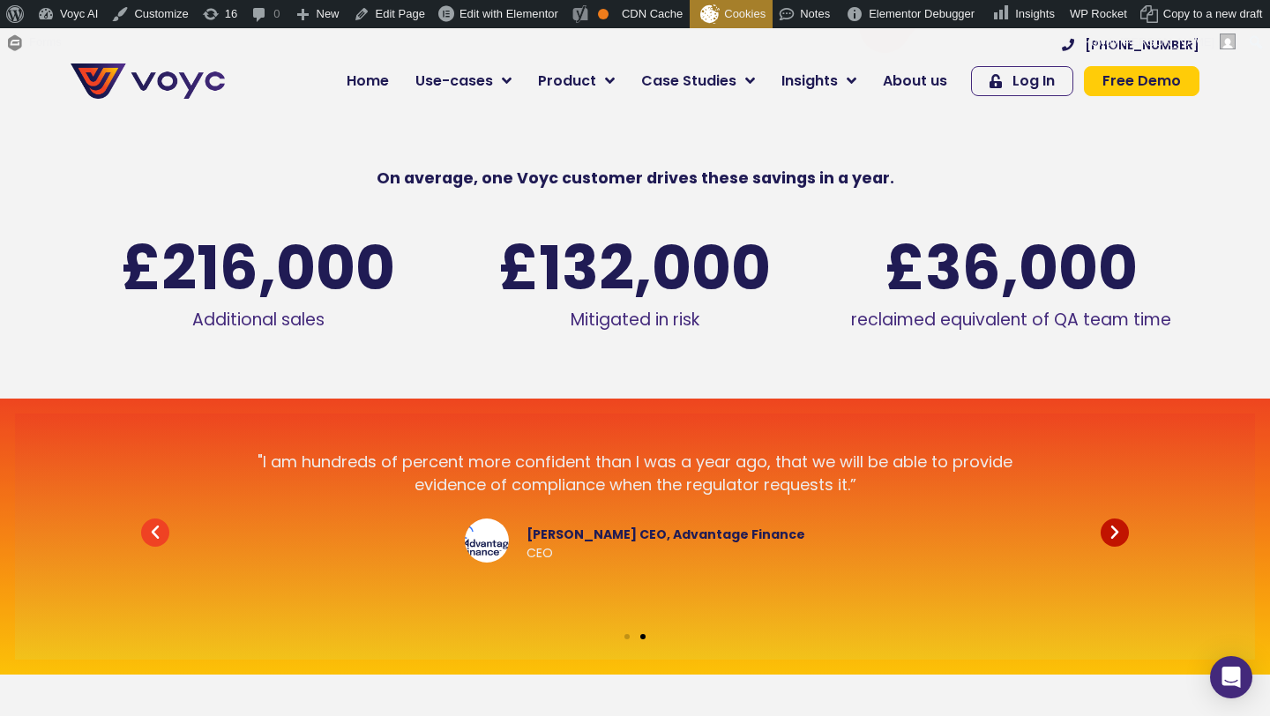
click at [1117, 532] on icon "Next slide" at bounding box center [1115, 533] width 28 height 28
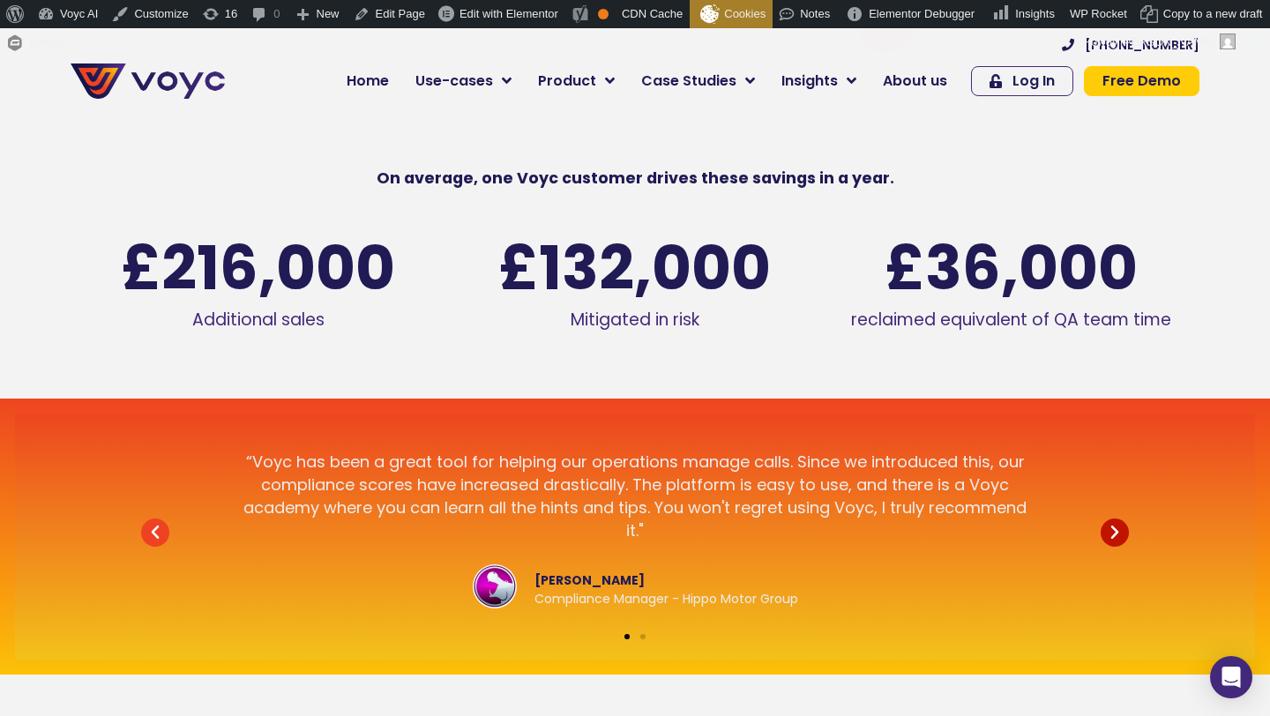
click at [1117, 532] on icon "Next slide" at bounding box center [1115, 533] width 28 height 28
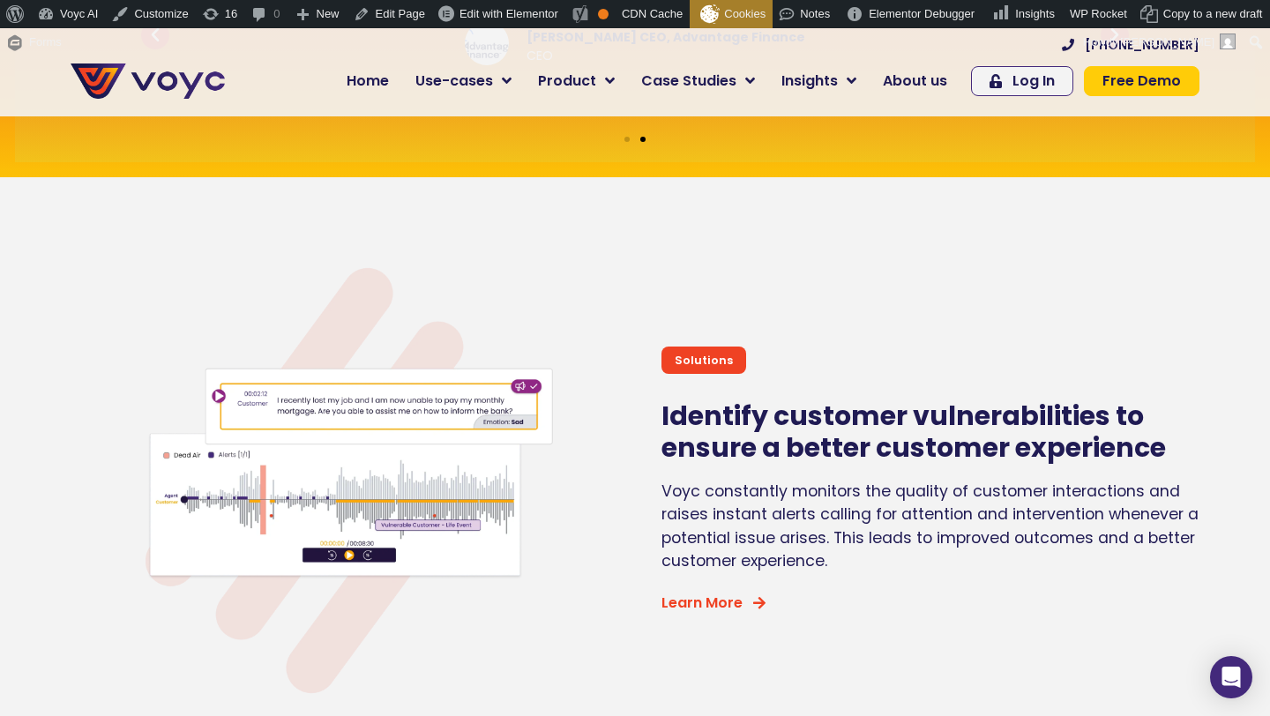
scroll to position [2791, 0]
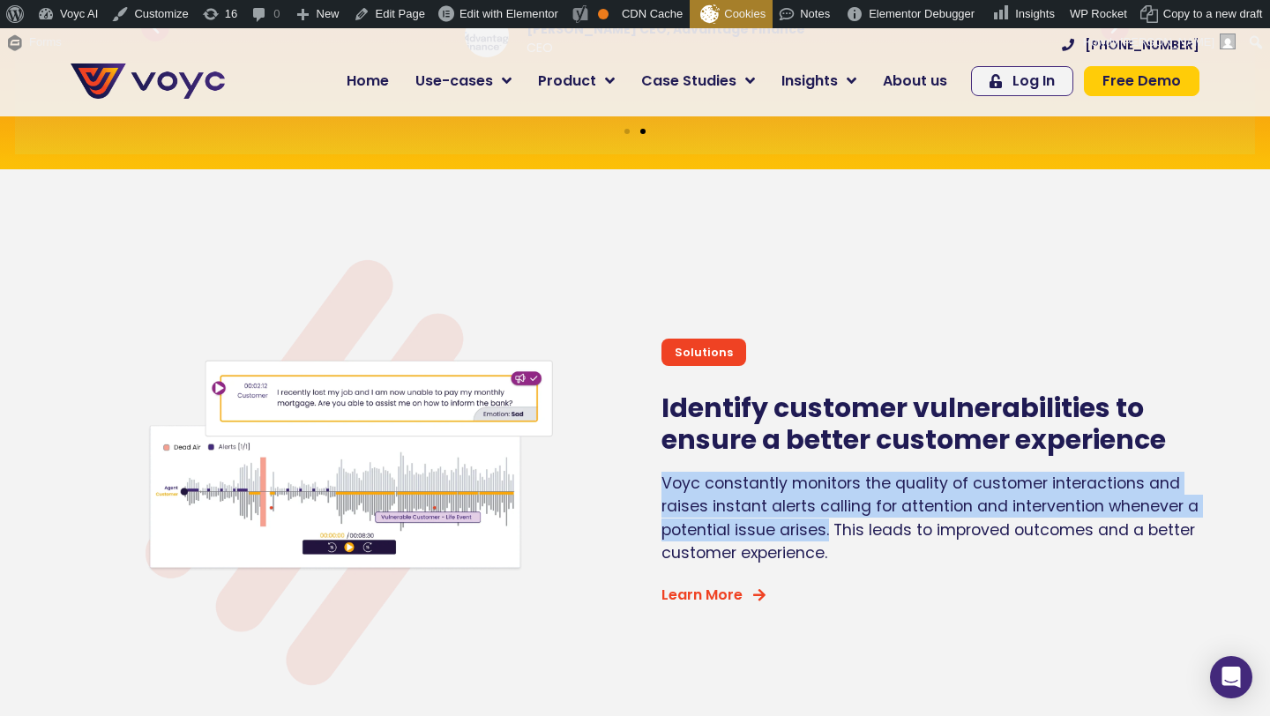
drag, startPoint x: 664, startPoint y: 484, endPoint x: 828, endPoint y: 522, distance: 168.3
click at [828, 522] on p "Voyc constantly monitors the quality of customer interactions and raises instan…" at bounding box center [930, 518] width 538 height 93
copy p "Voyc constantly monitors the quality of customer interactions and raises instan…"
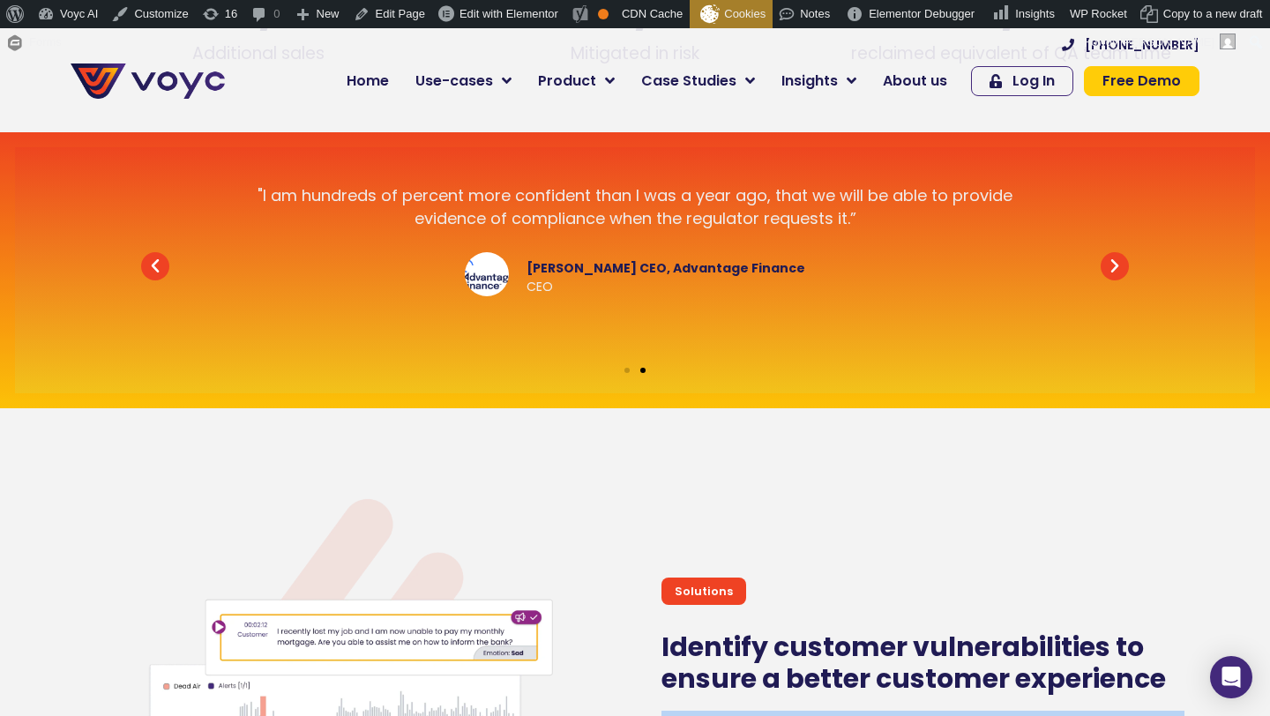
scroll to position [2294, 0]
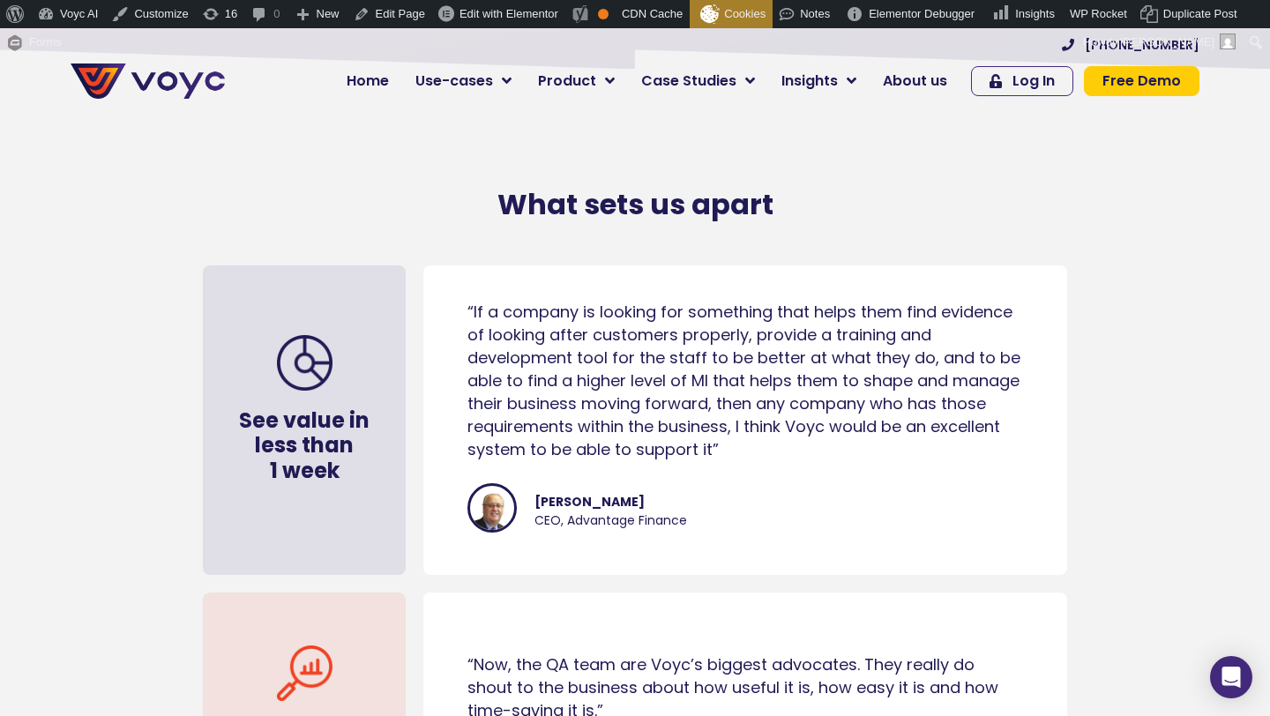
scroll to position [8435, 0]
click at [319, 419] on h4 "See value in less than 1 week" at bounding box center [304, 448] width 150 height 76
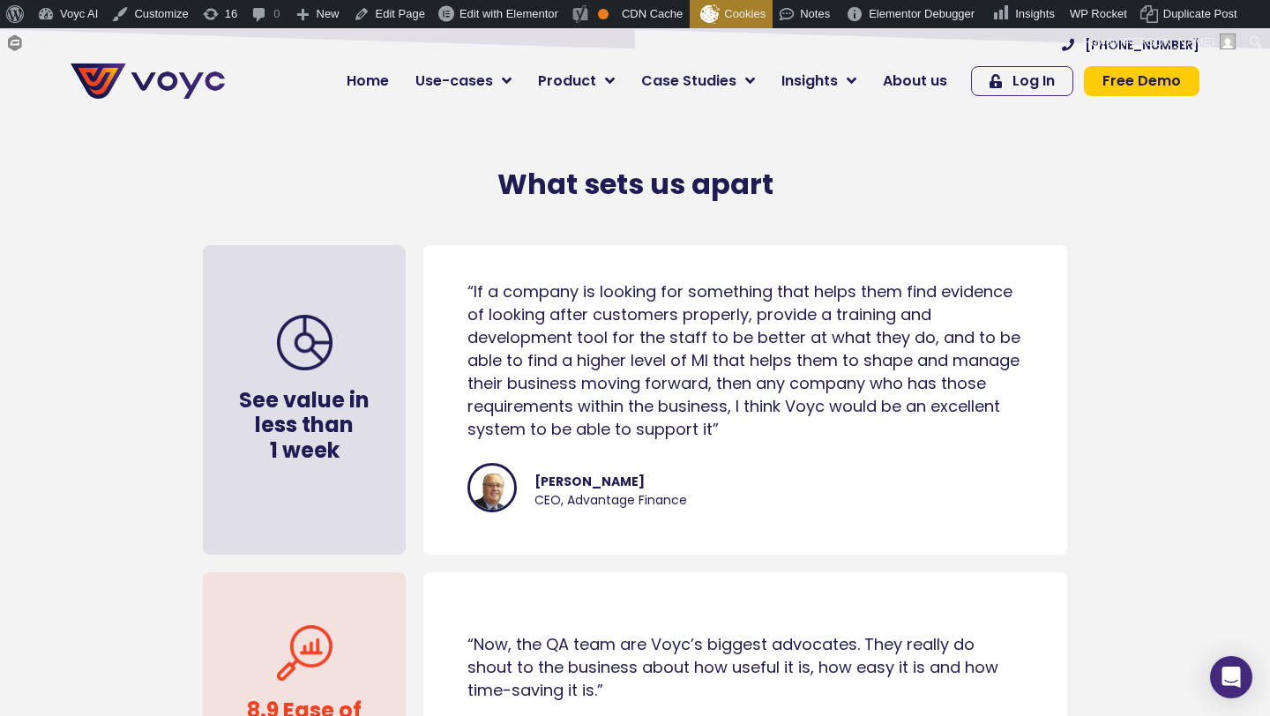
scroll to position [8446, 0]
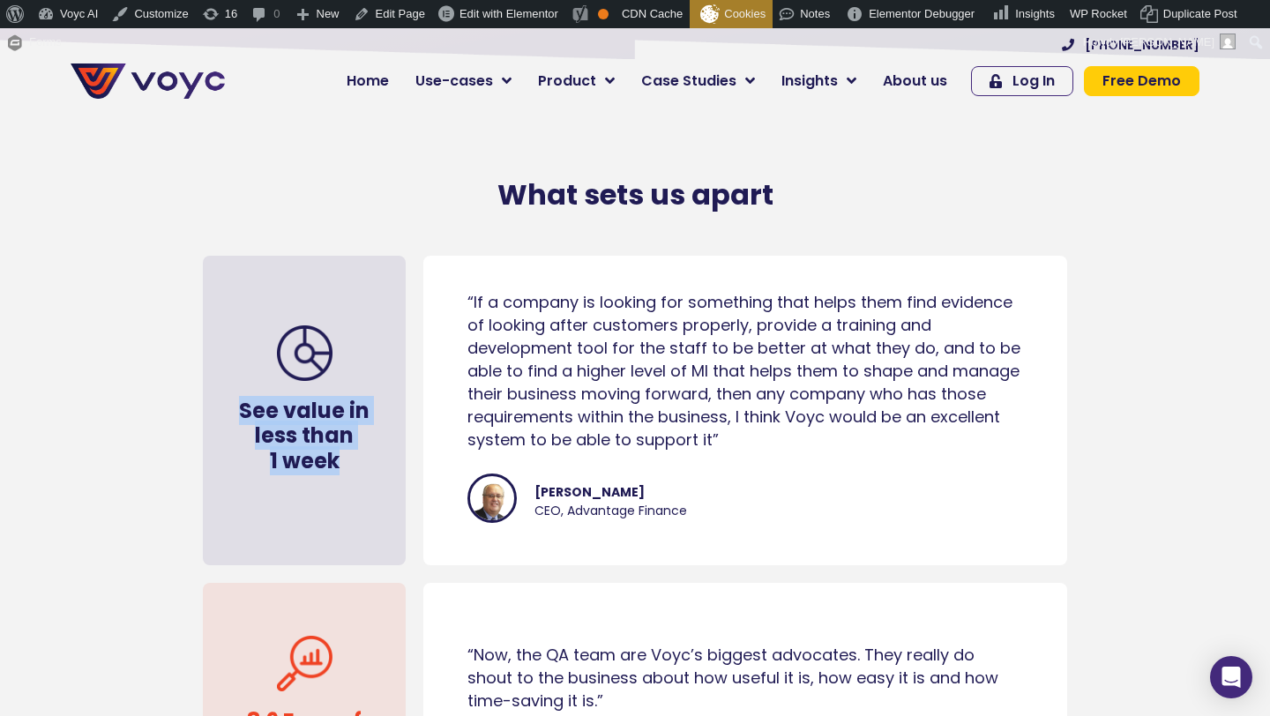
drag, startPoint x: 339, startPoint y: 455, endPoint x: 239, endPoint y: 409, distance: 109.7
click at [239, 409] on h4 "See value in less than 1 week" at bounding box center [304, 437] width 150 height 76
copy h4 "See value in less than 1 week"
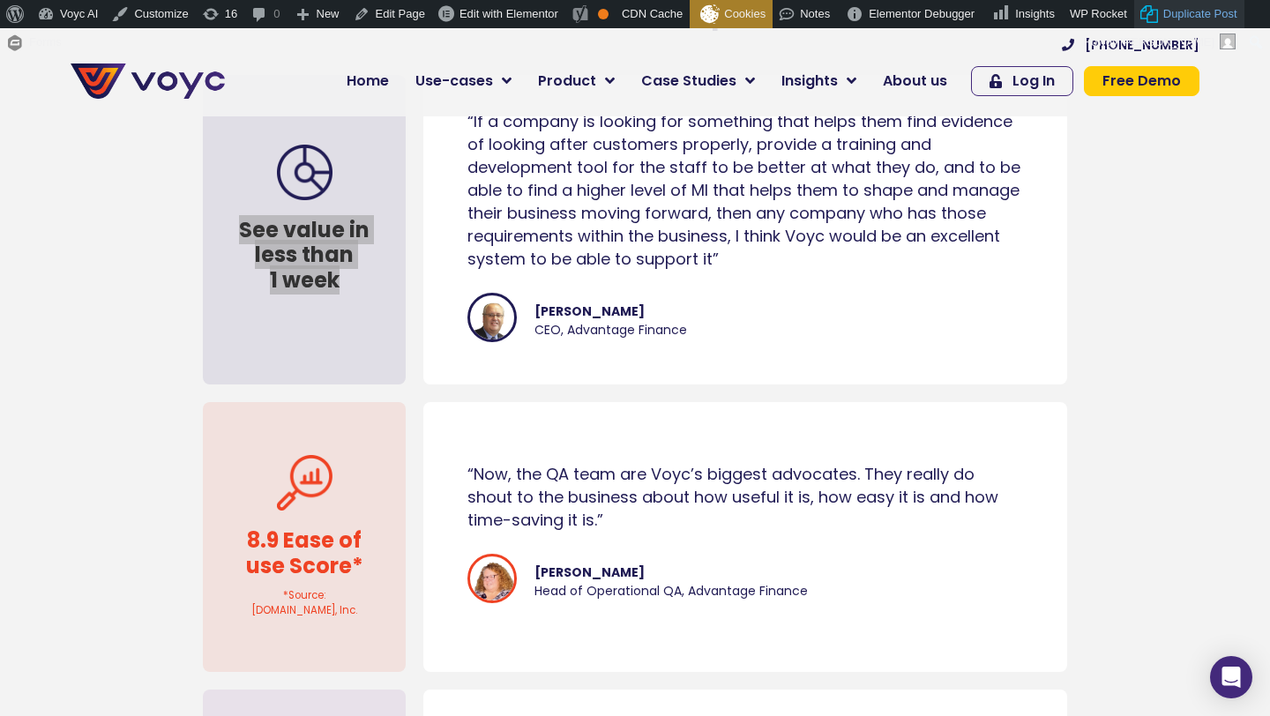
scroll to position [8786, 0]
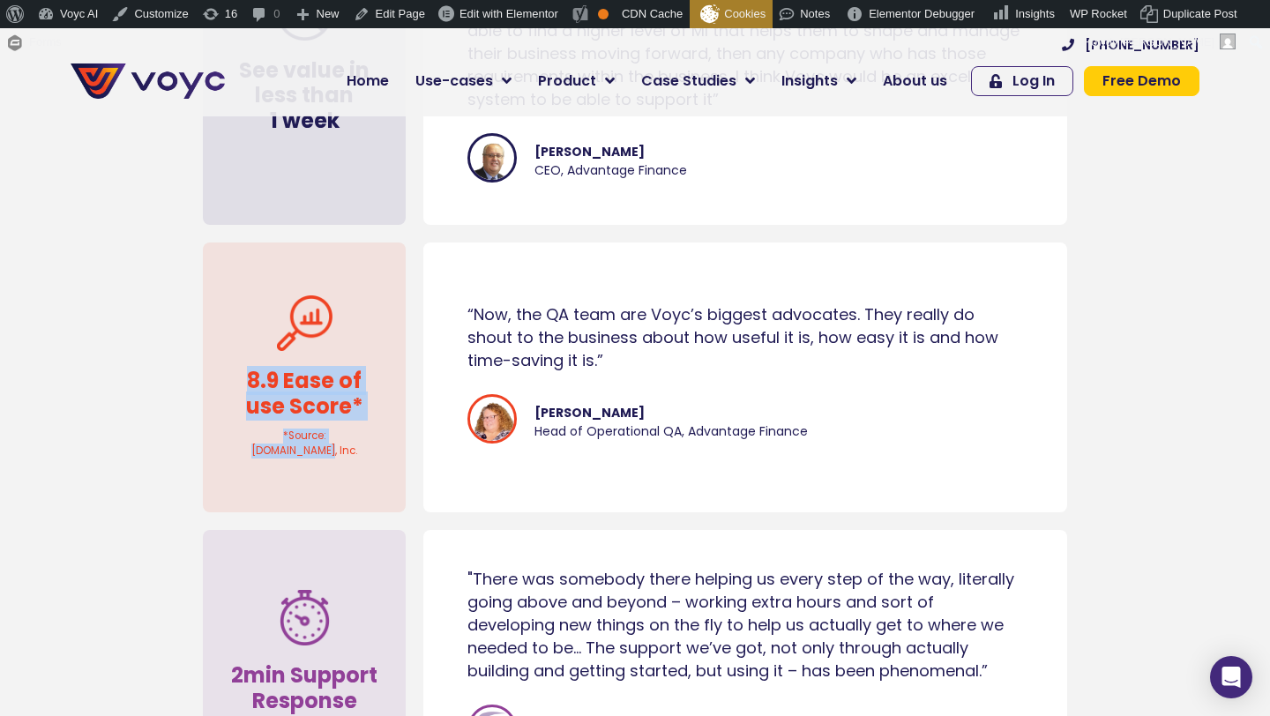
drag, startPoint x: 236, startPoint y: 369, endPoint x: 358, endPoint y: 448, distance: 144.8
click at [358, 448] on div "8.9 Ease of use Score* *Source: G2.com, Inc." at bounding box center [304, 377] width 203 height 270
copy div "8.9 Ease of use Score* *Source: G2.com, Inc."
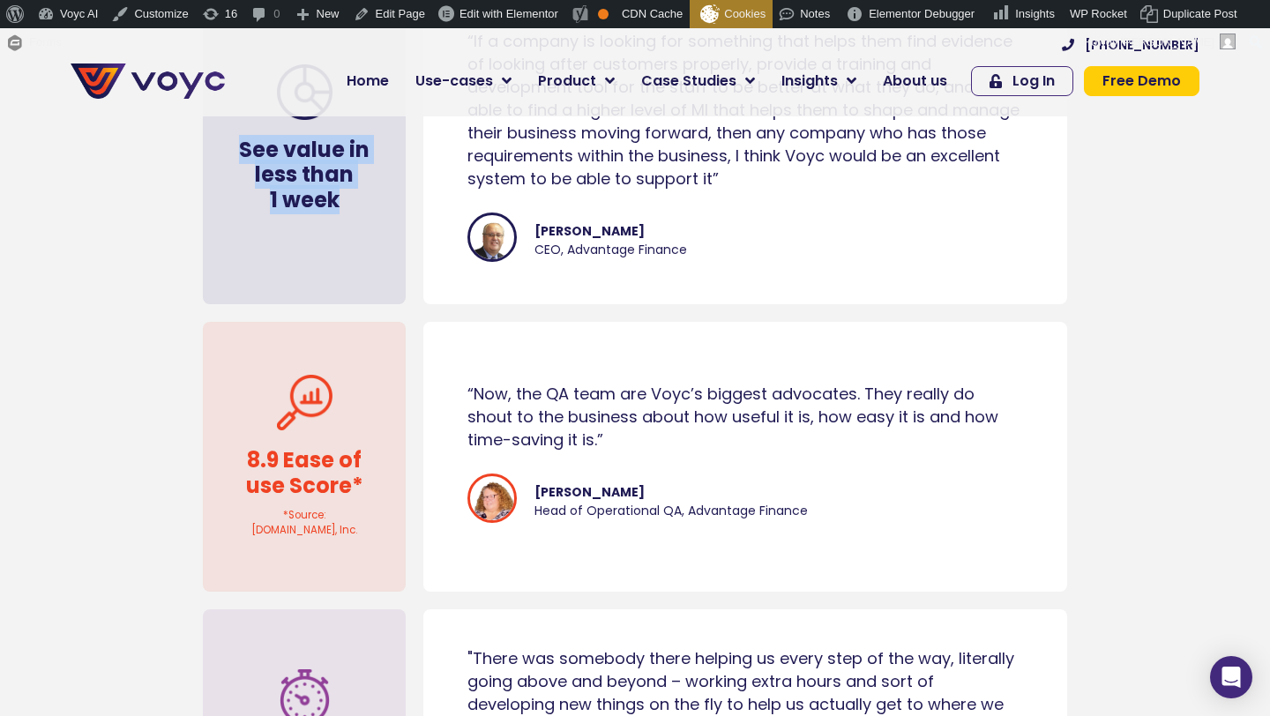
drag, startPoint x: 346, startPoint y: 204, endPoint x: 235, endPoint y: 145, distance: 125.4
click at [235, 145] on h4 "See value in less than 1 week" at bounding box center [304, 176] width 150 height 76
copy h4 "See value in less than 1 week"
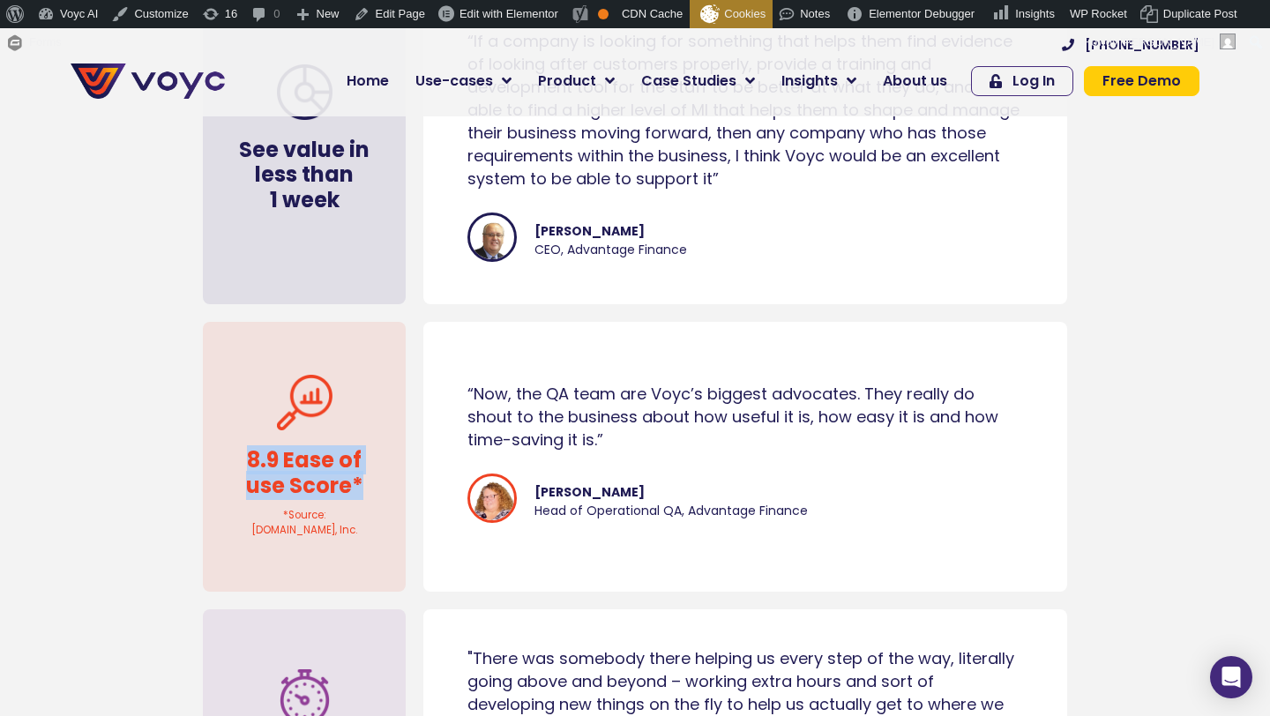
drag, startPoint x: 235, startPoint y: 436, endPoint x: 378, endPoint y: 495, distance: 155.4
click at [378, 495] on div "8.9 Ease of use Score* *Source: G2.com, Inc." at bounding box center [304, 457] width 203 height 270
copy div "8.9 Ease of use Score*"
click at [239, 448] on h4 "8.9 Ease of use Score*" at bounding box center [304, 473] width 150 height 51
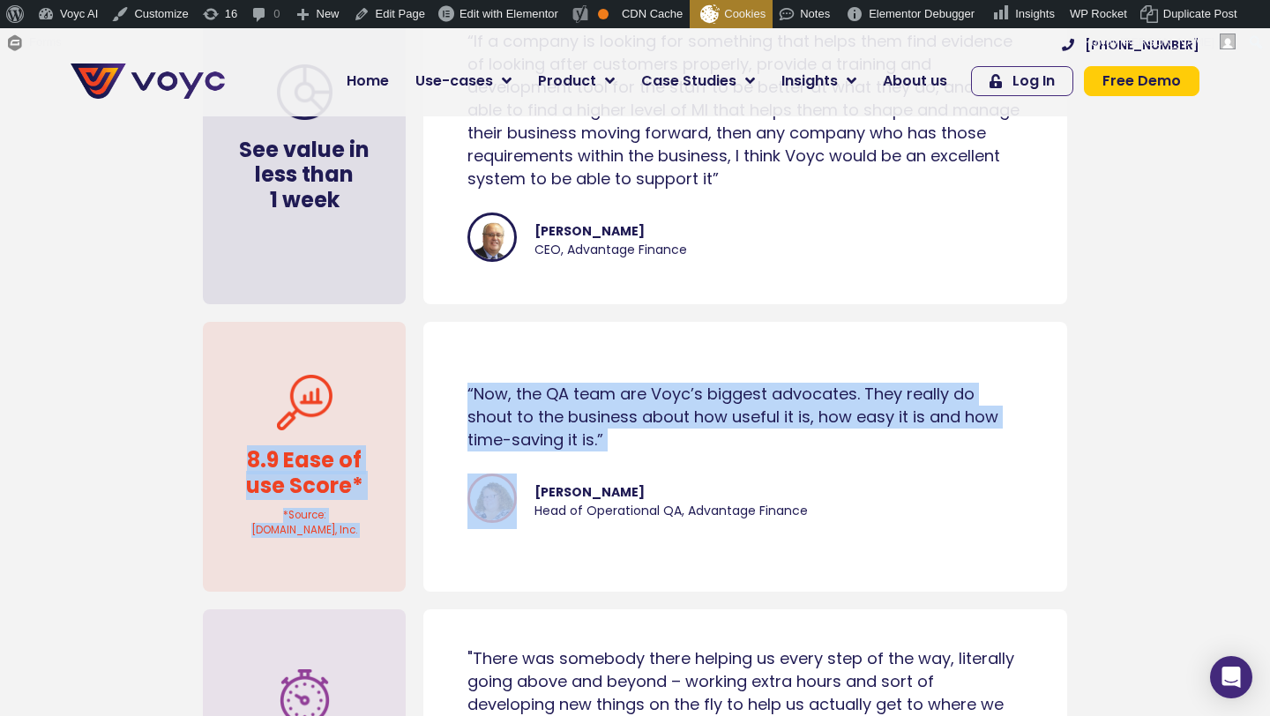
drag, startPoint x: 239, startPoint y: 448, endPoint x: 418, endPoint y: 563, distance: 212.6
click at [418, 563] on div "8.9 Ease of use Score* *Source: G2.com, Inc. “Now, the QA team are Voyc’s bigge…" at bounding box center [635, 456] width 882 height 287
drag, startPoint x: 351, startPoint y: 519, endPoint x: 354, endPoint y: 528, distance: 9.5
click at [351, 519] on div "*Source: G2.com, Inc." at bounding box center [304, 523] width 185 height 31
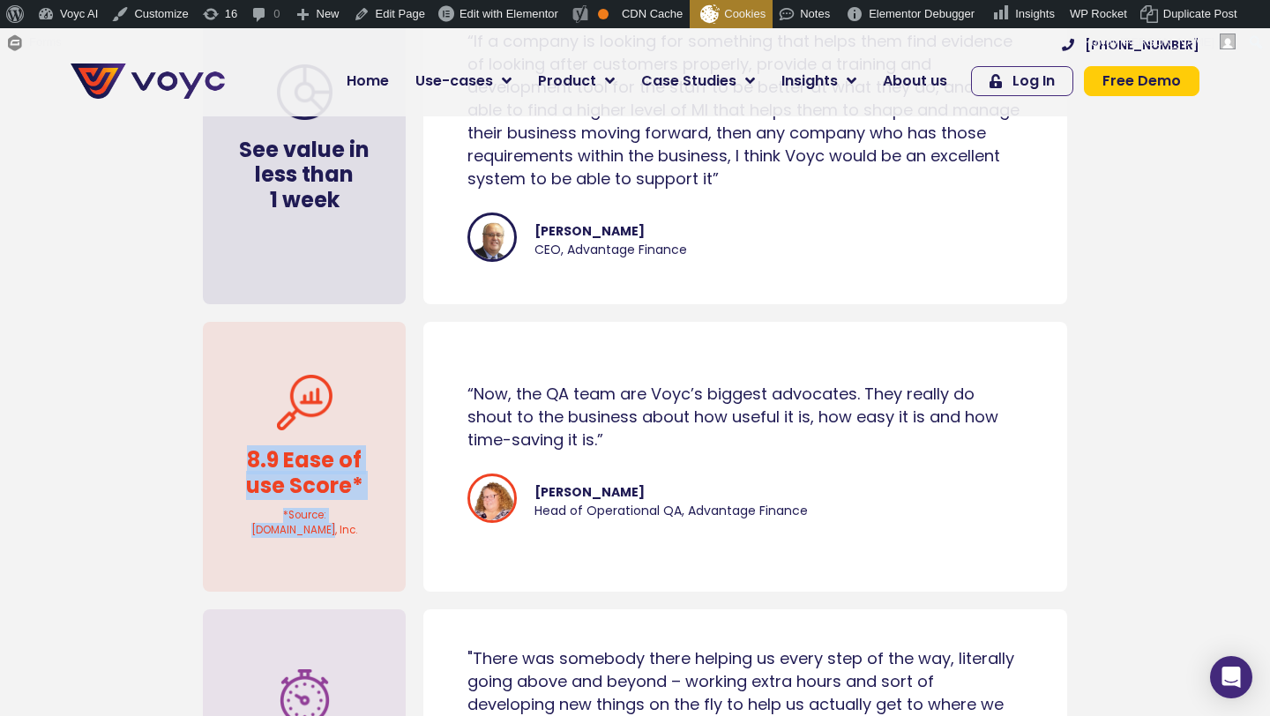
drag, startPoint x: 354, startPoint y: 528, endPoint x: 245, endPoint y: 461, distance: 128.2
click at [245, 461] on div "8.9 Ease of use Score* *Source: G2.com, Inc." at bounding box center [304, 457] width 203 height 270
copy div "8.9 Ease of use Score* *Source: G2.com, Inc."
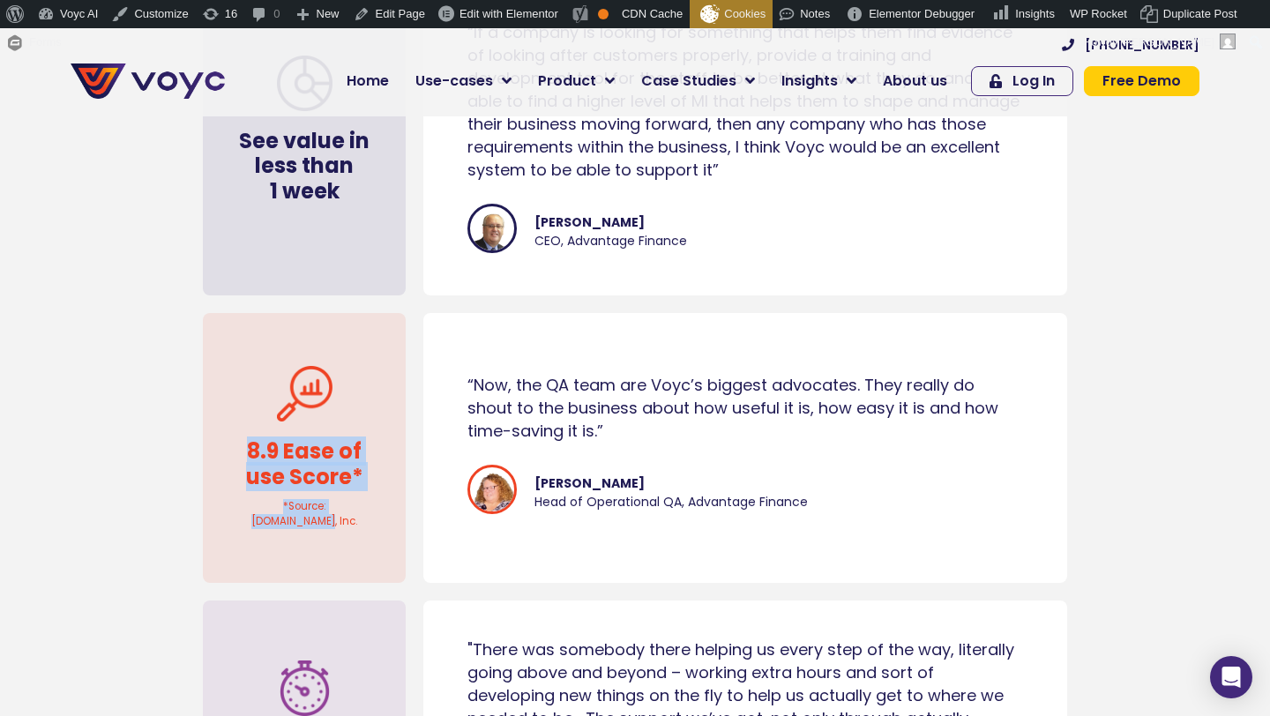
click at [331, 524] on div "*Source: G2.com, Inc." at bounding box center [304, 514] width 185 height 31
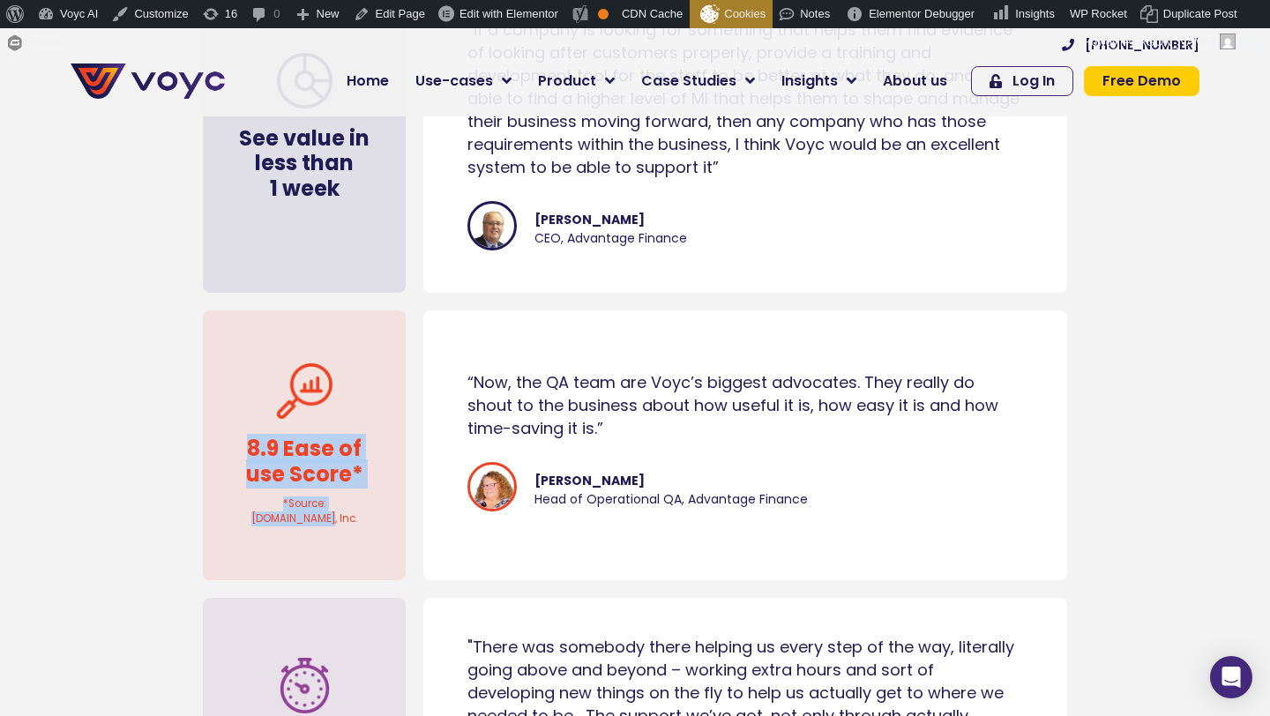
drag, startPoint x: 265, startPoint y: 460, endPoint x: 344, endPoint y: 526, distance: 102.1
click at [345, 526] on div "8.9 Ease of use Score* *Source: G2.com, Inc." at bounding box center [304, 445] width 203 height 270
copy div "8.9 Ease of use Score* *Source: G2.com, Inc."
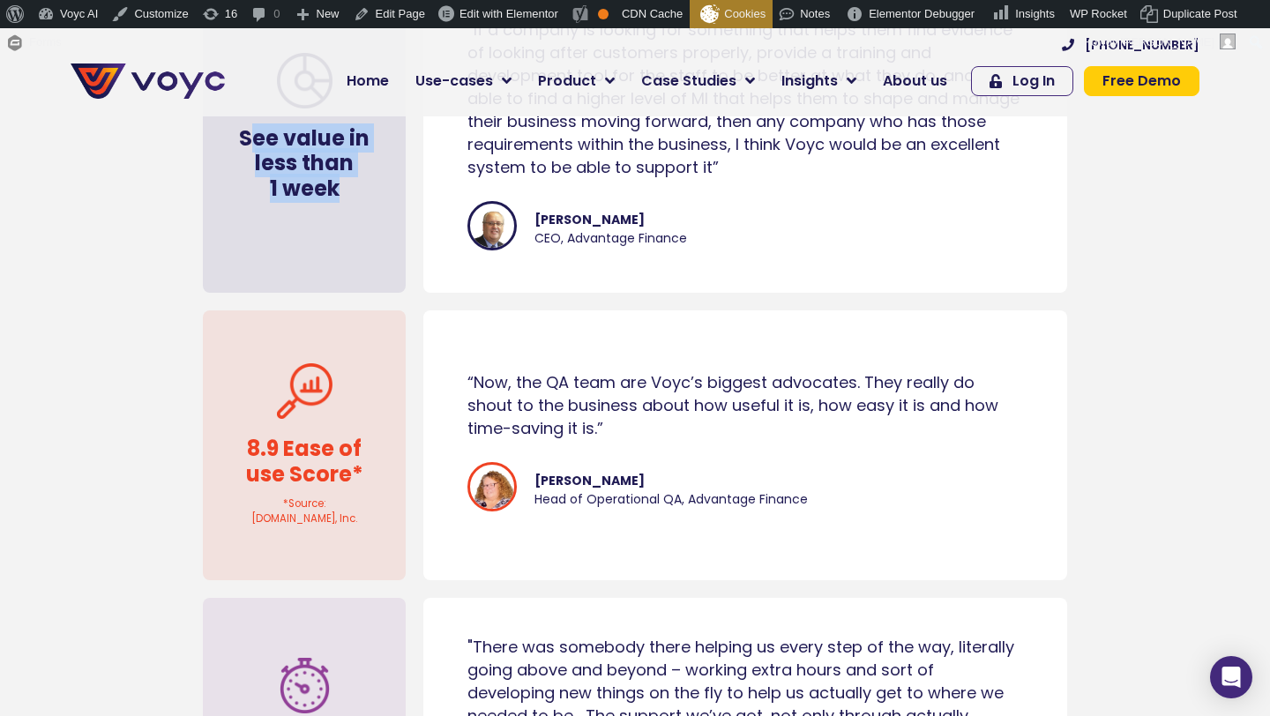
drag, startPoint x: 246, startPoint y: 133, endPoint x: 354, endPoint y: 198, distance: 125.4
click at [354, 198] on h4 "See value in less than 1 week" at bounding box center [304, 164] width 150 height 76
drag, startPoint x: 354, startPoint y: 198, endPoint x: 235, endPoint y: 142, distance: 131.4
click at [235, 142] on h4 "See value in less than 1 week" at bounding box center [304, 164] width 150 height 76
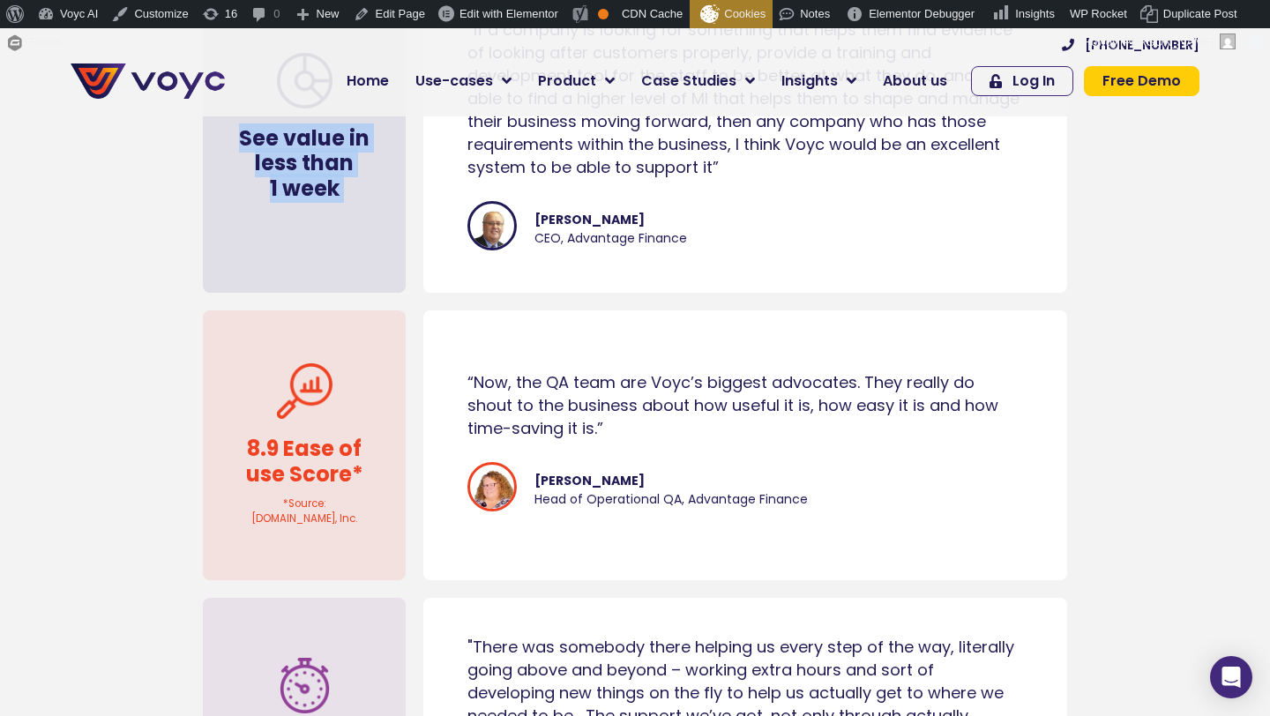
copy div "See value in less than 1 week"
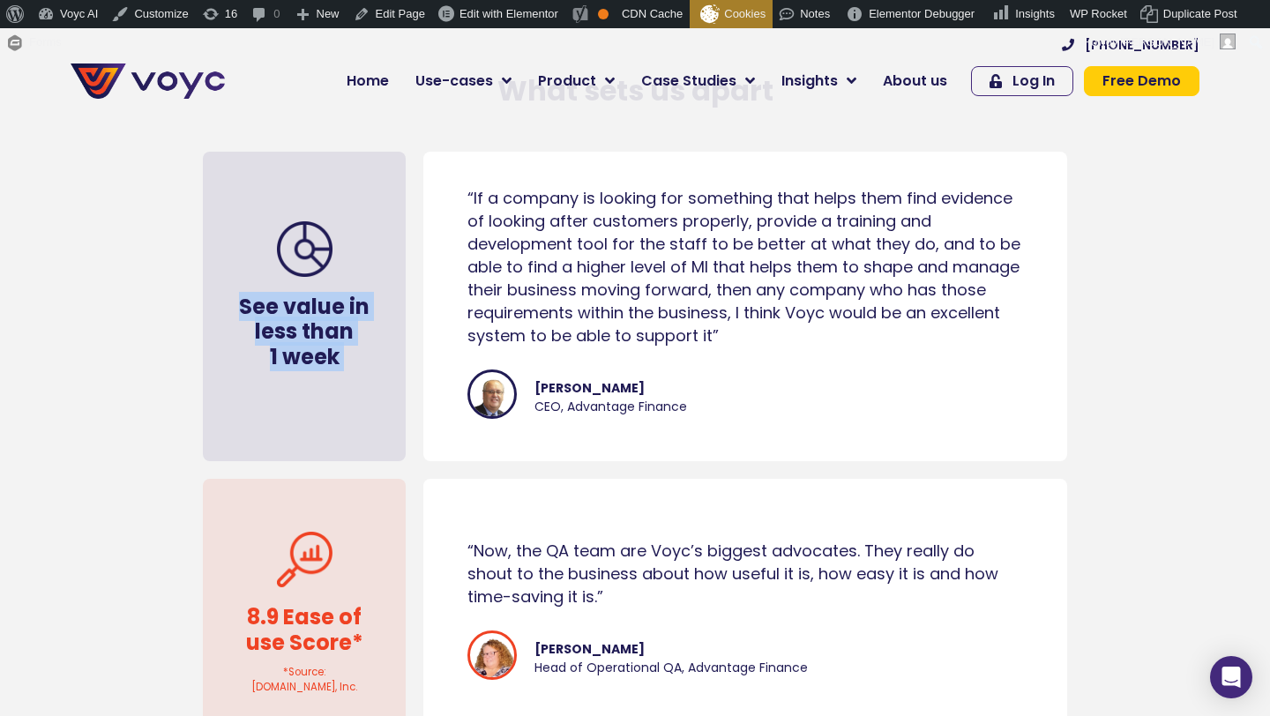
scroll to position [8524, 0]
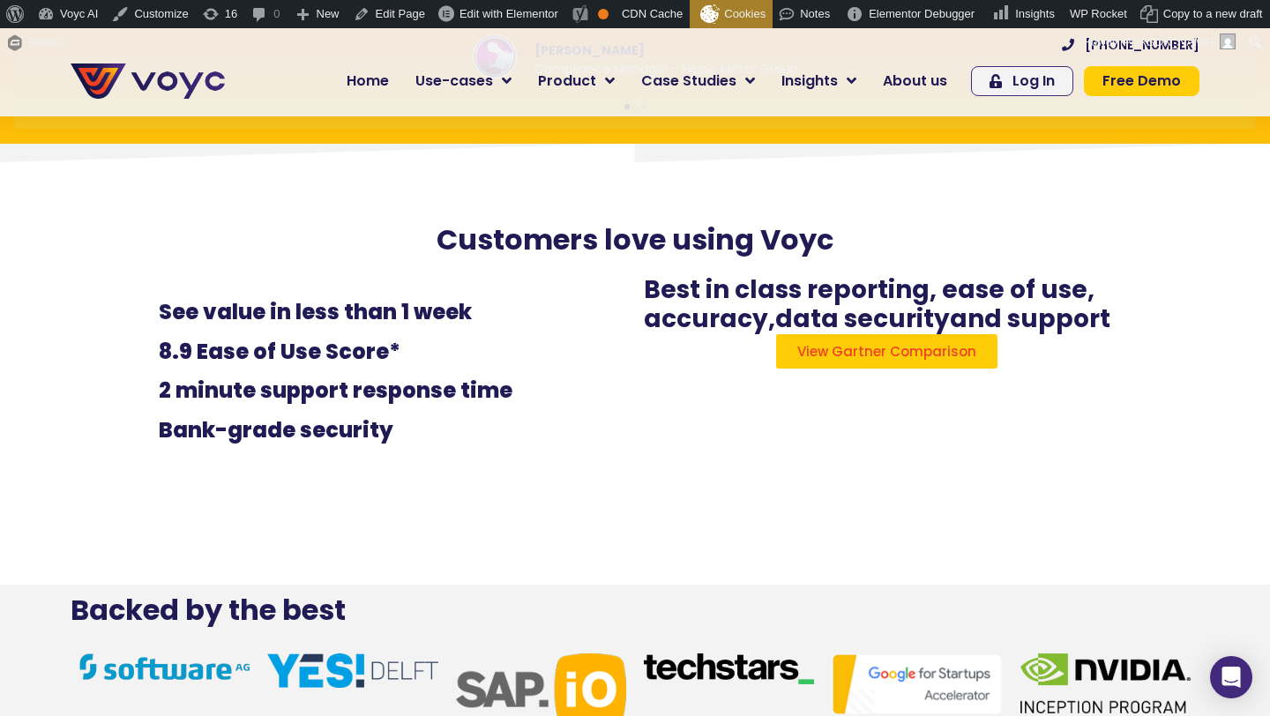
scroll to position [2747, 0]
